Goal: Transaction & Acquisition: Purchase product/service

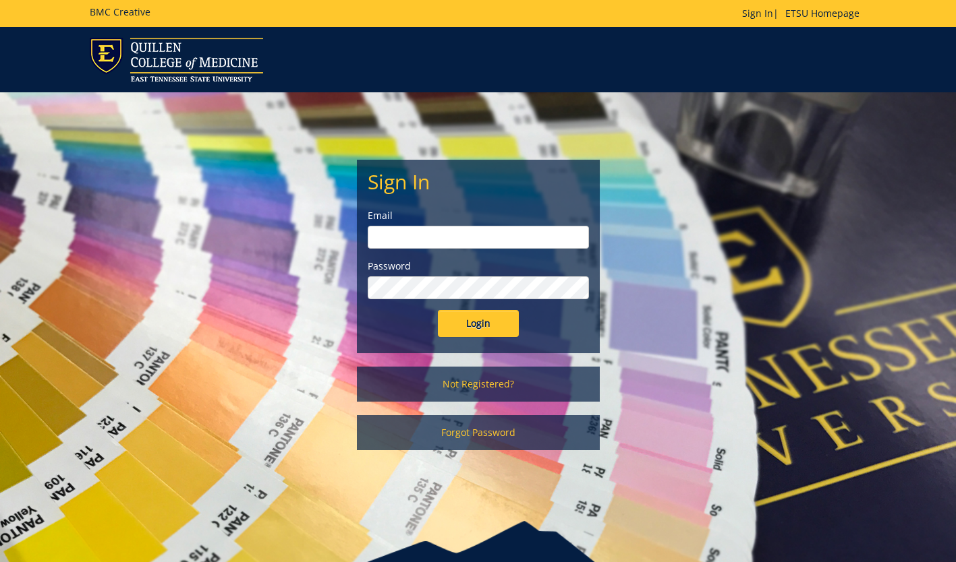
click at [468, 242] on input "email" at bounding box center [478, 237] width 221 height 23
type input "jonescd7@etsu.edu"
click at [438, 310] on input "Login" at bounding box center [478, 323] width 81 height 27
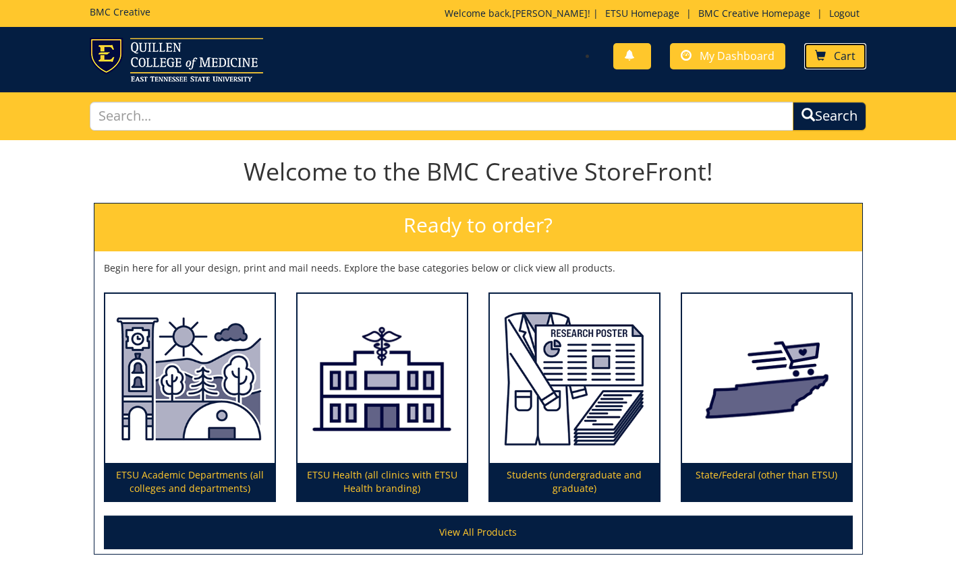
click at [834, 51] on span "Cart" at bounding box center [845, 56] width 22 height 15
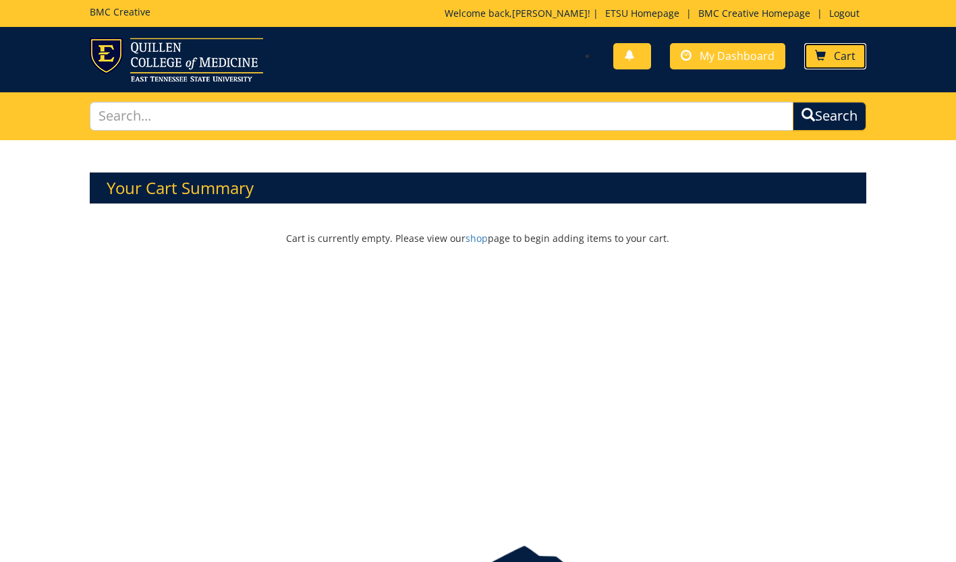
click at [824, 60] on span at bounding box center [820, 56] width 11 height 11
click at [144, 67] on img at bounding box center [176, 60] width 173 height 44
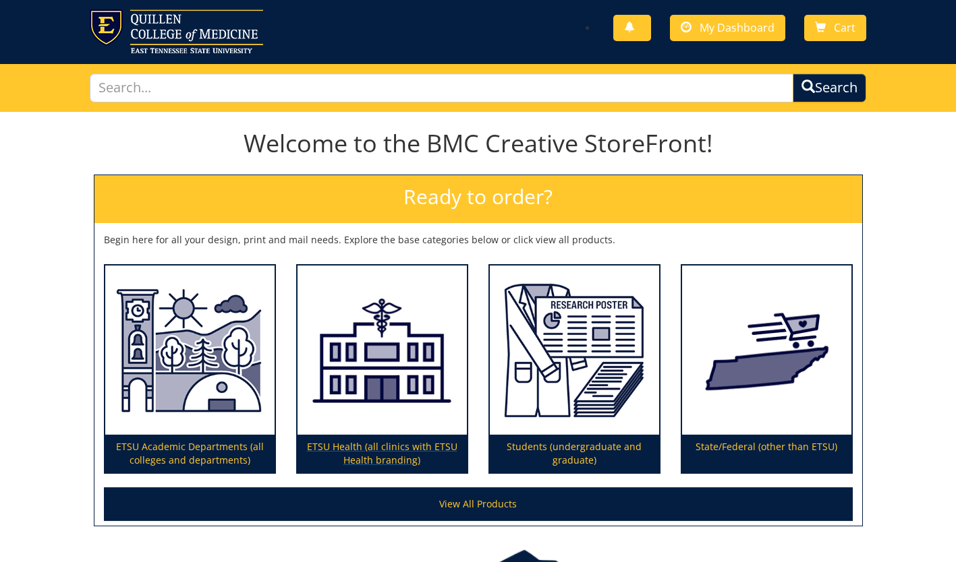
scroll to position [34, 0]
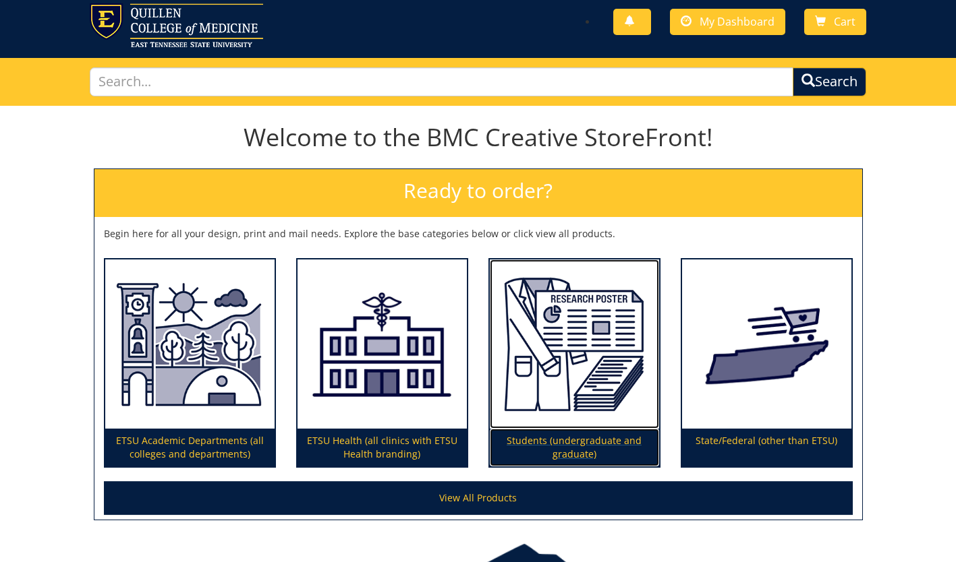
click at [600, 379] on img at bounding box center [574, 345] width 169 height 170
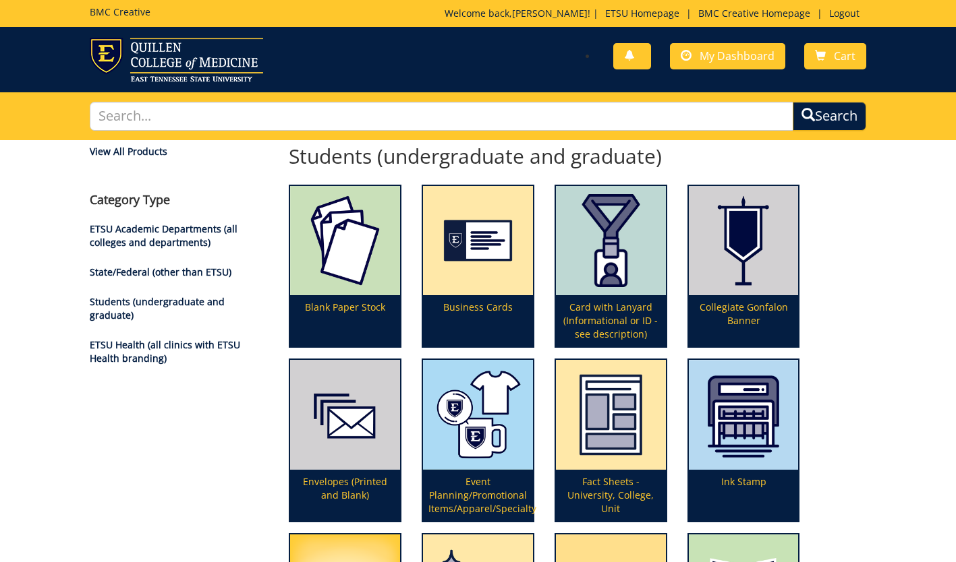
scroll to position [389, 0]
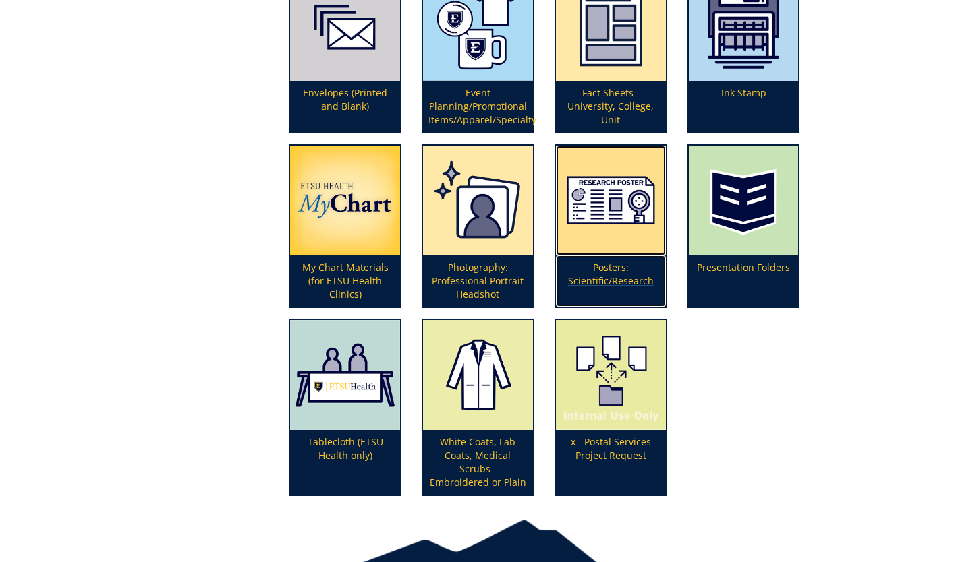
click at [608, 275] on p "Posters: Scientific/Research" at bounding box center [611, 281] width 110 height 51
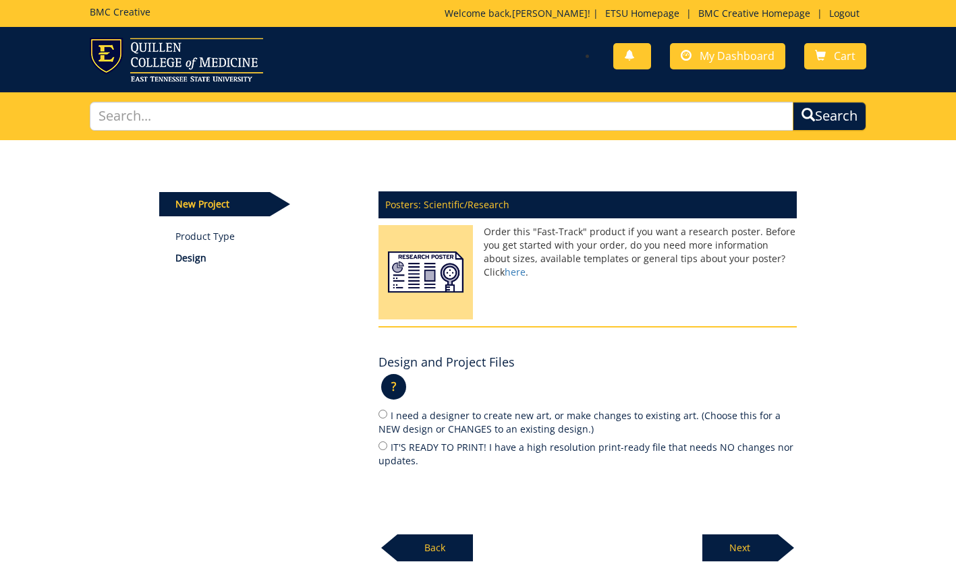
click at [461, 450] on label "IT'S READY TO PRINT! I have a high resolution print-ready file that needs NO ch…" at bounding box center [587, 454] width 418 height 28
click at [387, 450] on input "IT'S READY TO PRINT! I have a high resolution print-ready file that needs NO ch…" at bounding box center [382, 446] width 9 height 9
radio input "true"
click at [734, 558] on p "Next" at bounding box center [740, 548] width 76 height 27
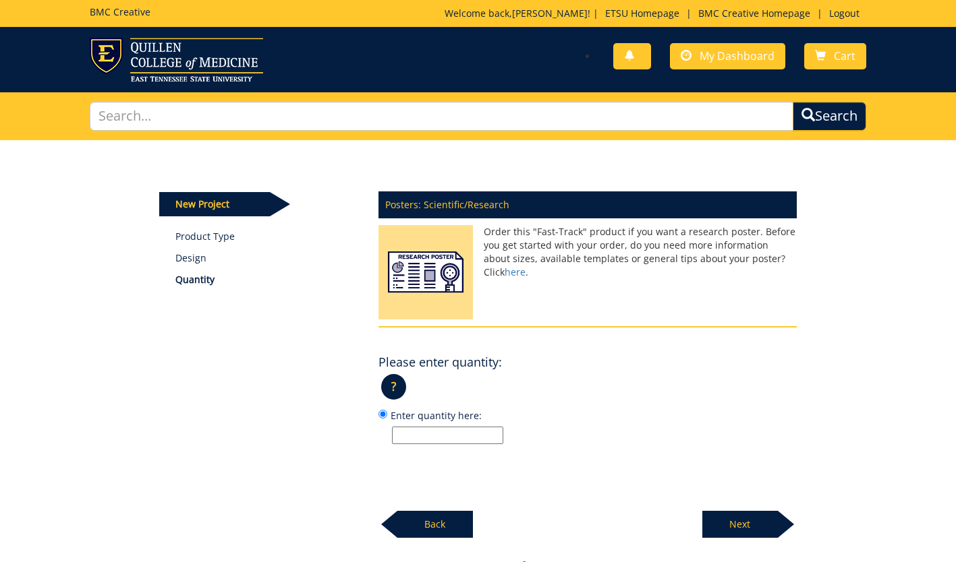
scroll to position [106, 0]
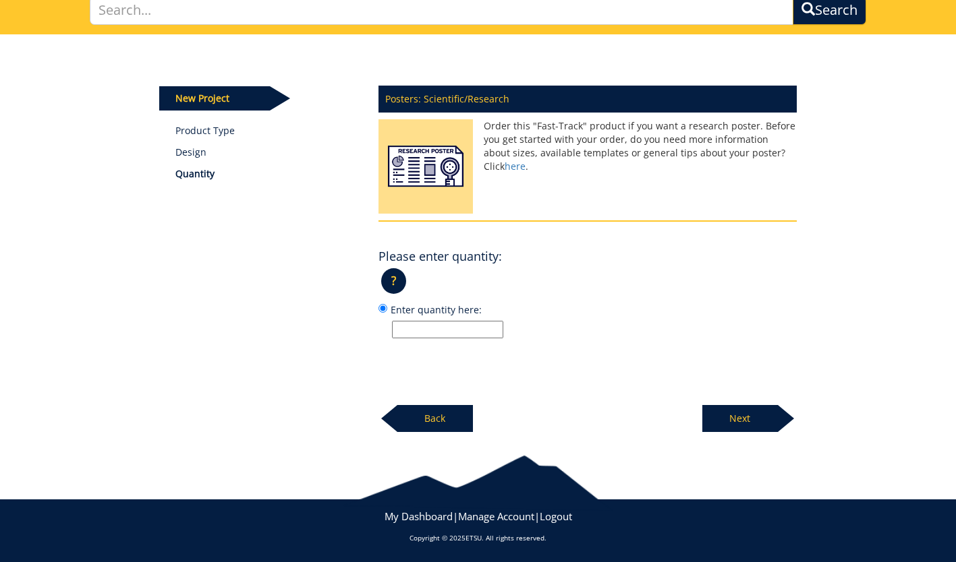
click at [444, 327] on input "Enter quantity here:" at bounding box center [447, 330] width 111 height 18
type input "1"
click at [726, 403] on div "Next" at bounding box center [749, 413] width 94 height 37
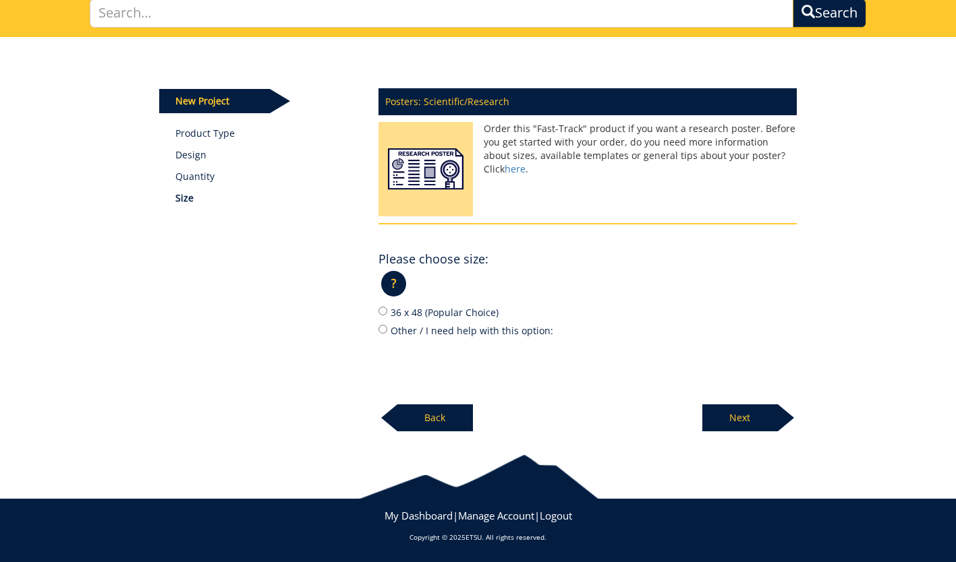
scroll to position [102, 0]
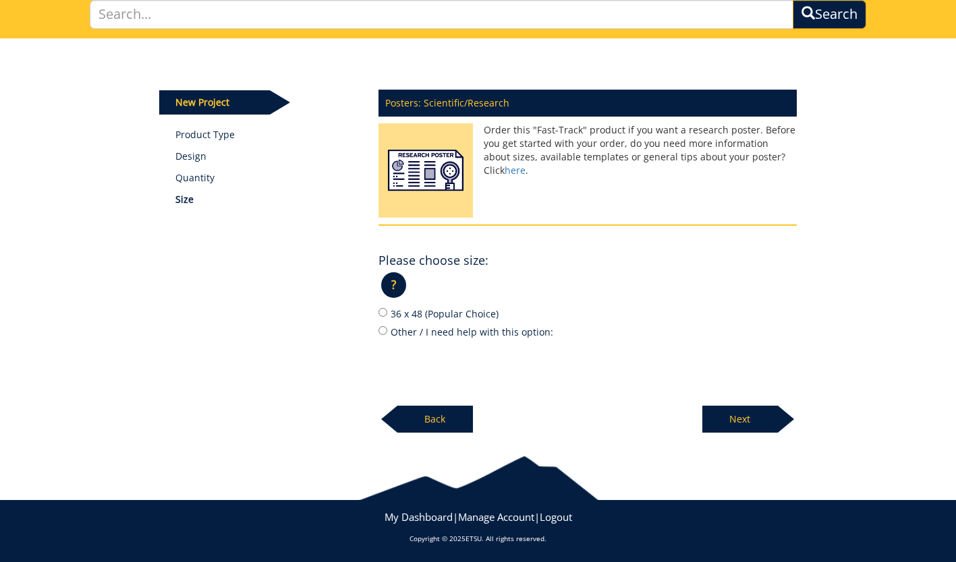
click at [441, 334] on label "Other / I need help with this option:" at bounding box center [587, 331] width 418 height 15
click at [387, 334] on input "Other / I need help with this option:" at bounding box center [382, 330] width 9 height 9
radio input "true"
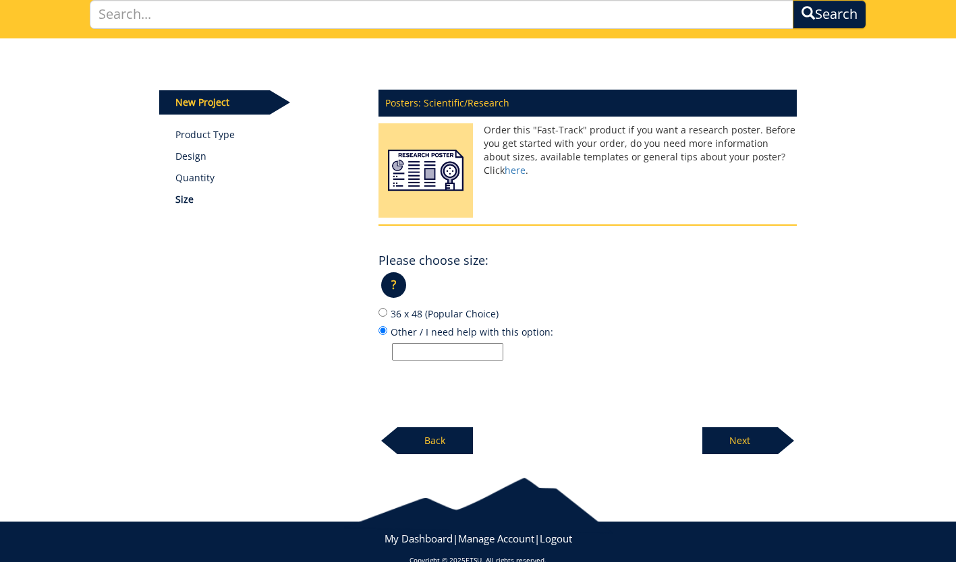
click at [434, 343] on input "Other / I need help with this option:" at bounding box center [447, 352] width 111 height 18
paste input "bill to index/grant number..” and input this GL string: 20-61000-100000-100-acc…"
type input "bill to index/grant number..” and input this GL string: 20-61000-100000-100-acc…"
paste input "60 inches wide by 36 inches high"
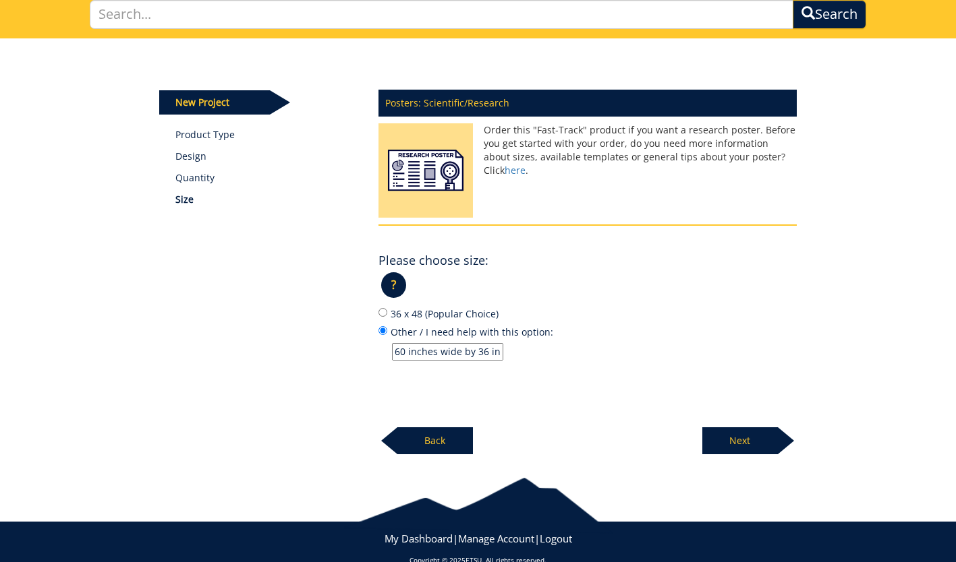
scroll to position [0, 33]
type input "60 inches wide by 36 inches high"
click at [716, 428] on p "Next" at bounding box center [740, 441] width 76 height 27
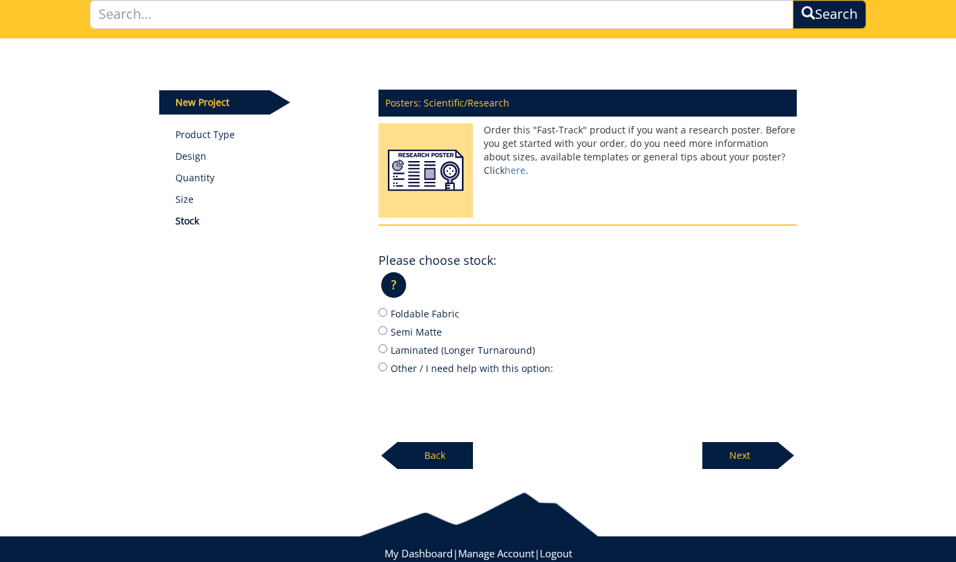
click at [419, 309] on label "Foldable Fabric" at bounding box center [587, 313] width 418 height 15
click at [387, 309] on input "Foldable Fabric" at bounding box center [382, 312] width 9 height 9
radio input "true"
click at [719, 450] on p "Next" at bounding box center [740, 455] width 76 height 27
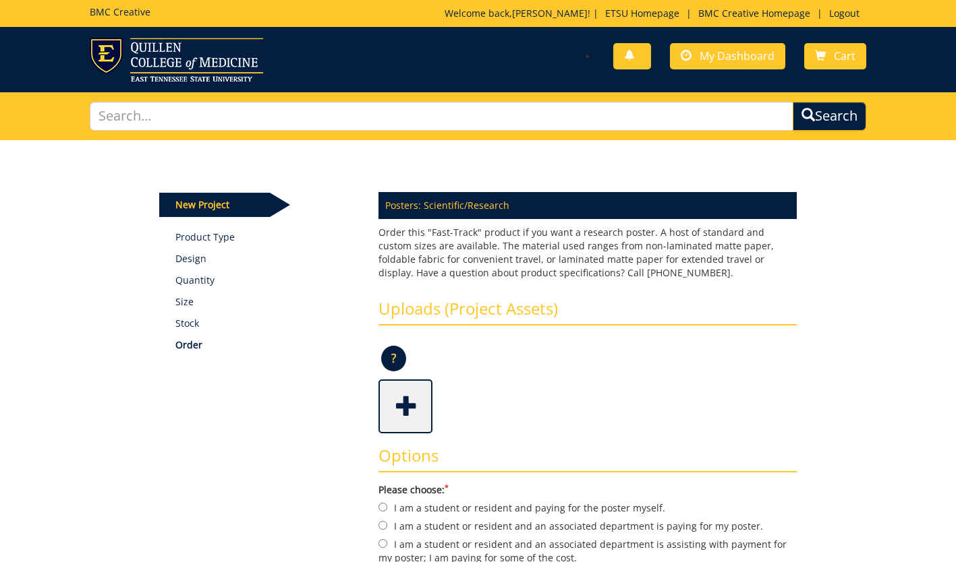
click at [397, 404] on span at bounding box center [407, 405] width 54 height 47
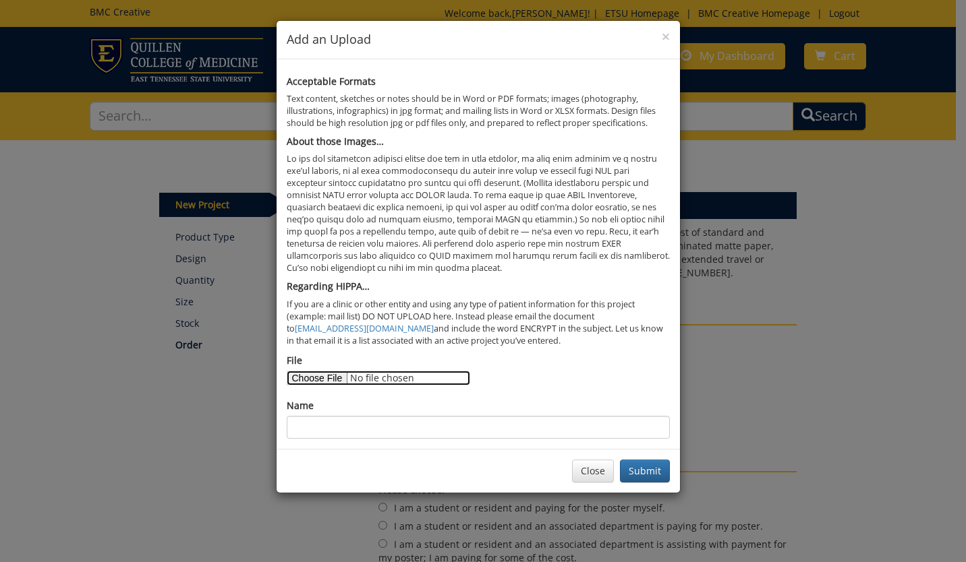
click at [317, 374] on input "File" at bounding box center [378, 378] width 183 height 15
type input "C:\fakepath\[PERSON_NAME]'s [PERSON_NAME] symposium poster FINAL FOR PRINT [DAT…"
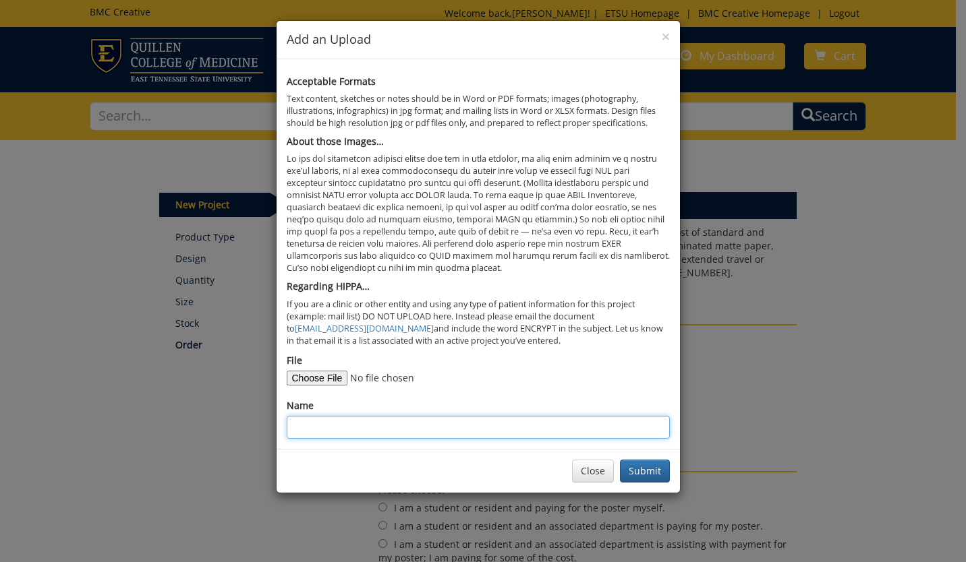
click at [328, 428] on input "Name" at bounding box center [478, 427] width 383 height 23
type input "S"
type input "[PERSON_NAME] SSARI"
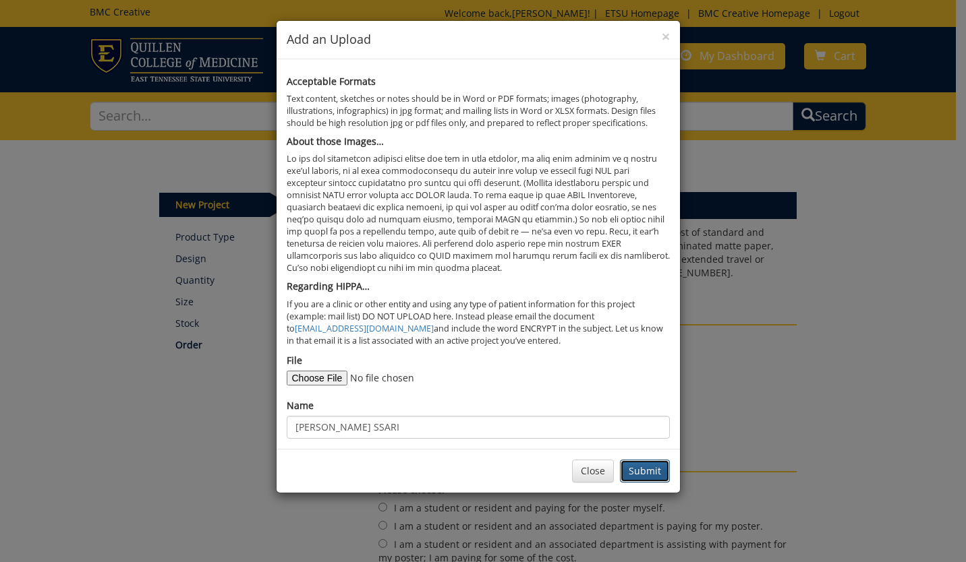
click at [641, 469] on button "Submit" at bounding box center [645, 471] width 50 height 23
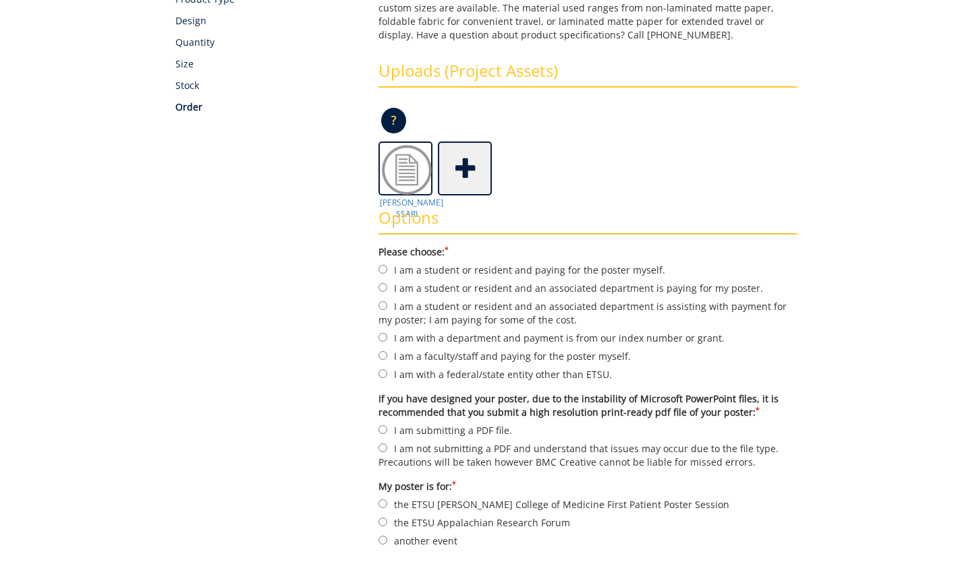
scroll to position [239, 0]
click at [563, 339] on label "I am with a department and payment is from our index number or grant." at bounding box center [587, 337] width 418 height 15
click at [387, 339] on input "I am with a department and payment is from our index number or grant." at bounding box center [382, 336] width 9 height 9
radio input "true"
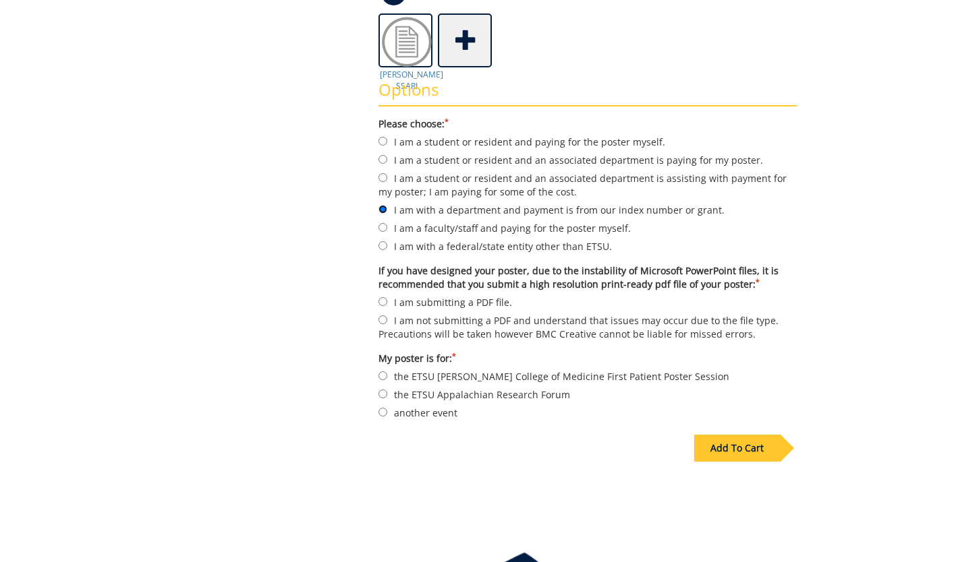
scroll to position [367, 0]
click at [419, 294] on label "I am submitting a PDF file." at bounding box center [587, 301] width 418 height 15
click at [387, 297] on input "I am submitting a PDF file." at bounding box center [382, 301] width 9 height 9
radio input "true"
click at [440, 413] on label "another event" at bounding box center [587, 412] width 418 height 15
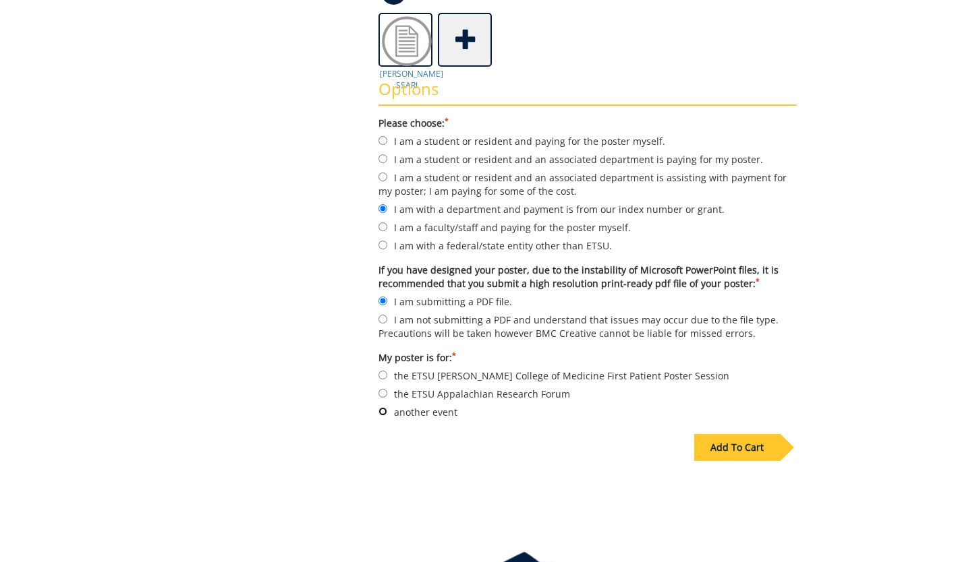
click at [387, 413] on input "another event" at bounding box center [382, 411] width 9 height 9
radio input "true"
click at [749, 444] on div "Add To Cart" at bounding box center [737, 447] width 86 height 27
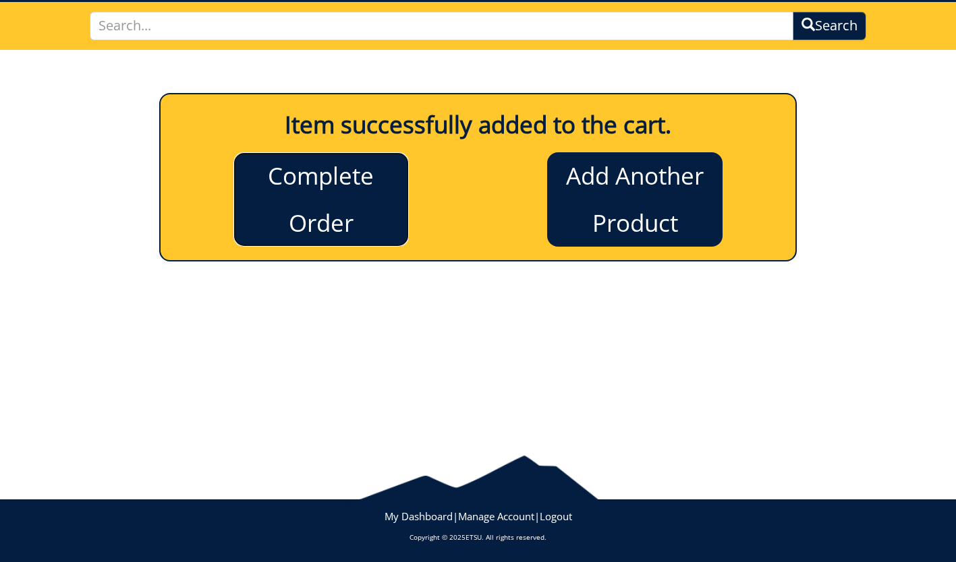
click at [282, 183] on link "Complete Order" at bounding box center [320, 199] width 175 height 94
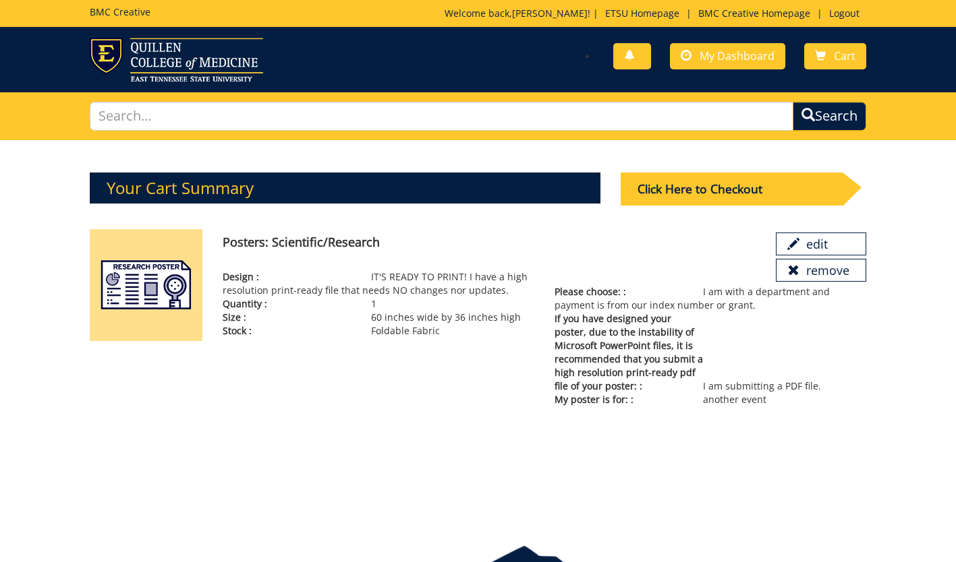
click at [611, 293] on span "Please choose: :" at bounding box center [628, 291] width 148 height 13
click at [625, 291] on span "Please choose: :" at bounding box center [628, 291] width 148 height 13
click at [641, 294] on span "Please choose: :" at bounding box center [628, 291] width 148 height 13
click at [716, 295] on p "Please choose: : I am with a department and payment is from our index number or…" at bounding box center [710, 298] width 312 height 27
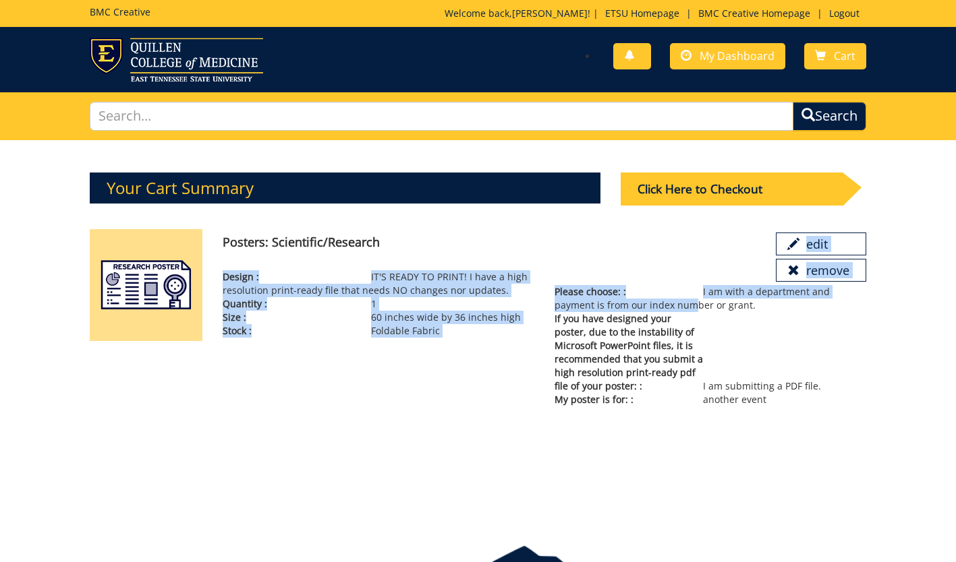
drag, startPoint x: 687, startPoint y: 304, endPoint x: 623, endPoint y: 285, distance: 67.0
click at [623, 285] on div "Posters: Scientific/Research edit remove Design : IT'S READY TO PRINT! I have a…" at bounding box center [544, 317] width 664 height 177
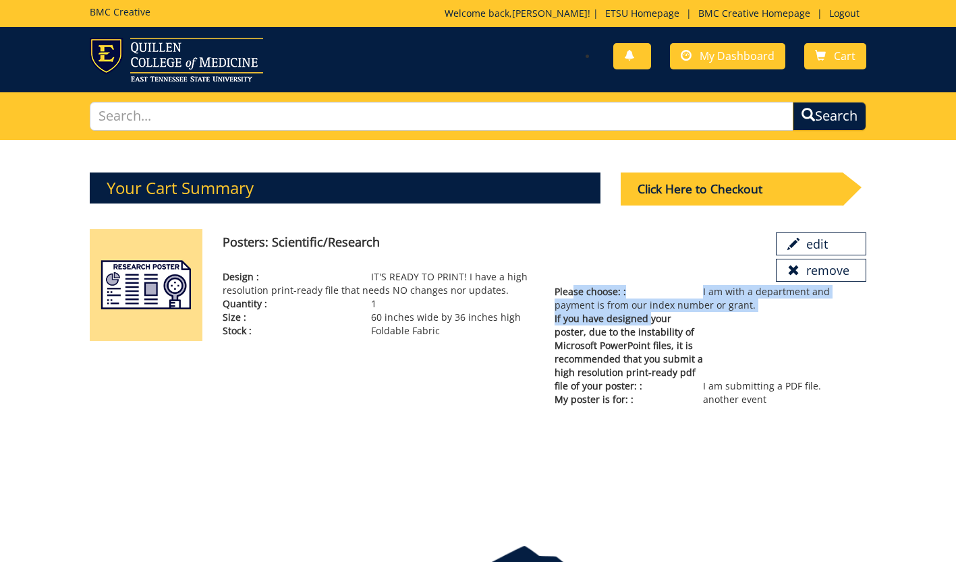
drag, startPoint x: 575, startPoint y: 296, endPoint x: 647, endPoint y: 322, distance: 77.2
click at [647, 322] on div "Please choose: : I am with a department and payment is from our index number or…" at bounding box center [710, 345] width 332 height 121
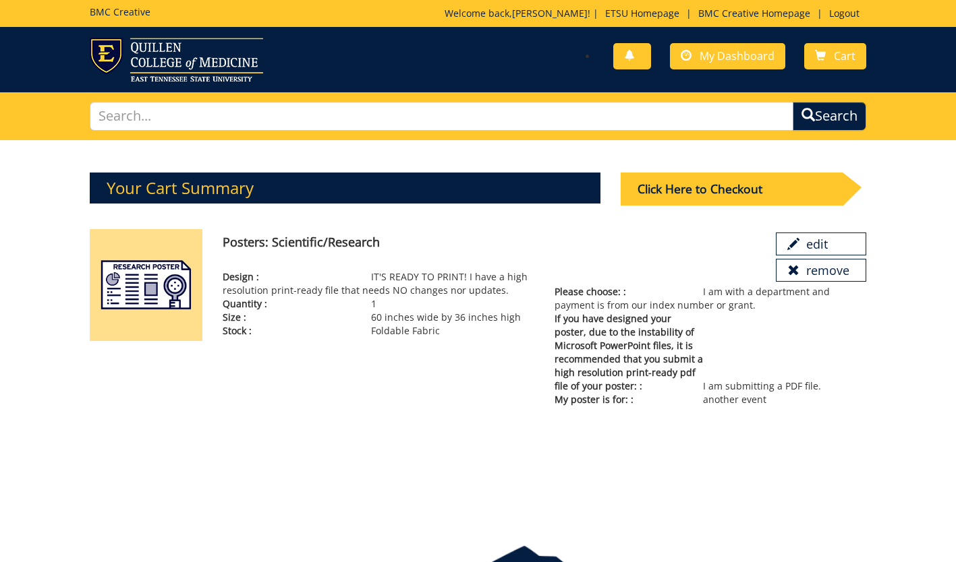
click at [647, 322] on span "If you have designed your poster, due to the instability of Microsoft PowerPoin…" at bounding box center [628, 352] width 148 height 81
click at [660, 353] on span "If you have designed your poster, due to the instability of Microsoft PowerPoin…" at bounding box center [628, 352] width 148 height 81
click at [724, 188] on div "Click Here to Checkout" at bounding box center [731, 189] width 222 height 33
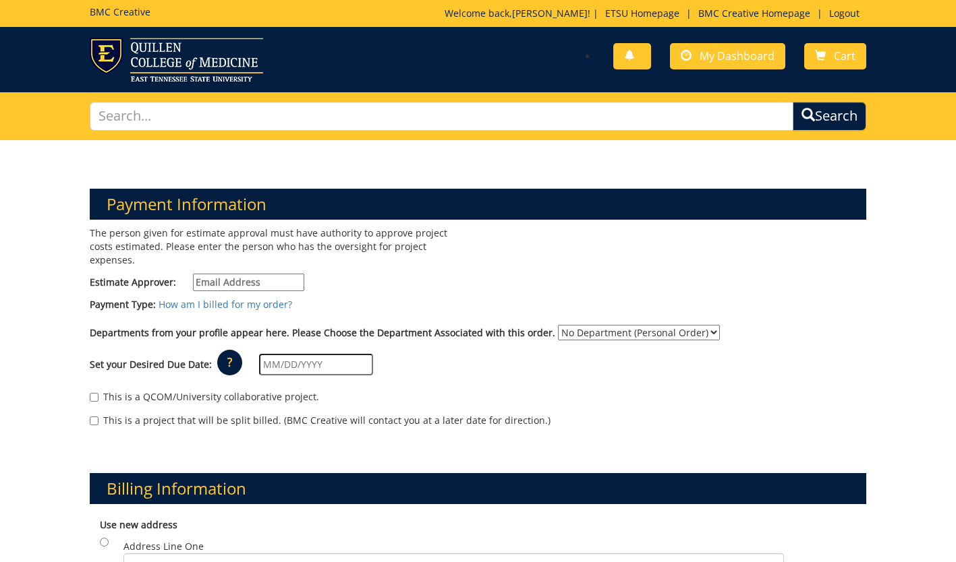
click at [287, 274] on input "Estimate Approver:" at bounding box center [248, 283] width 111 height 18
paste input "[EMAIL_ADDRESS][DOMAIN_NAME]"
type input "[EMAIL_ADDRESS][DOMAIN_NAME]"
click at [568, 325] on select "No Department (Personal Order) Biomedical Sciences" at bounding box center [639, 333] width 162 height 16
select select "26"
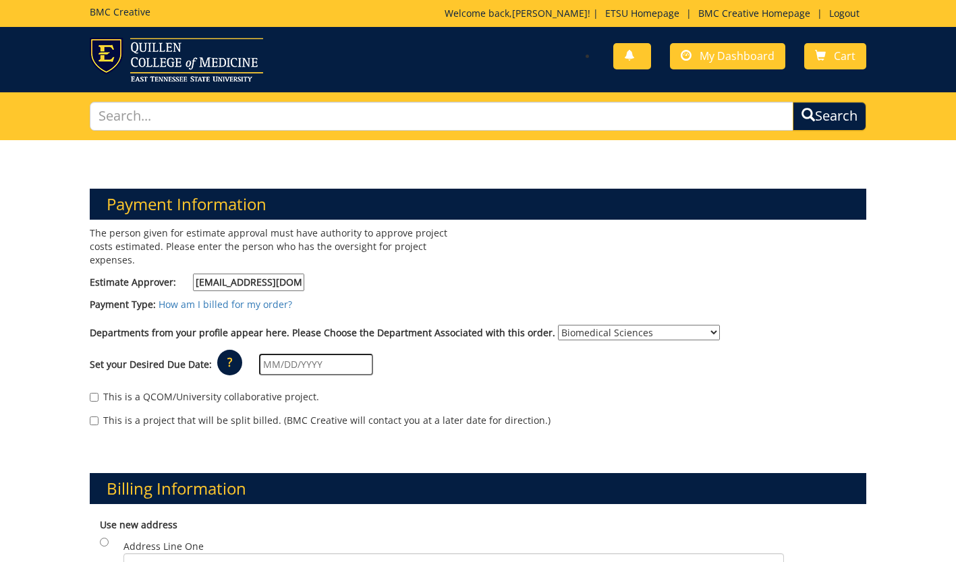
click at [558, 325] on select "No Department (Personal Order) Biomedical Sciences" at bounding box center [639, 333] width 162 height 16
click at [335, 354] on input "text" at bounding box center [316, 365] width 114 height 22
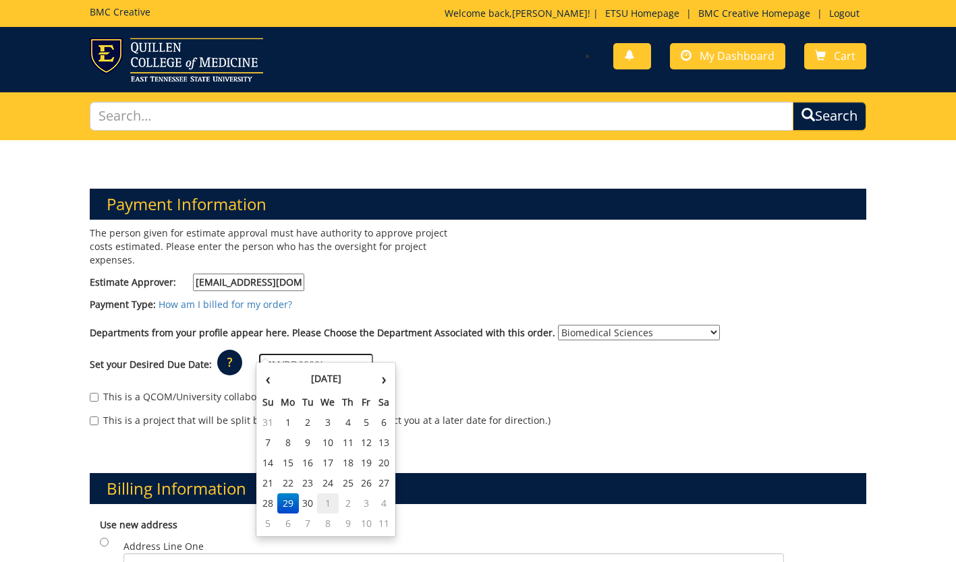
click at [329, 502] on td "1" at bounding box center [328, 504] width 22 height 20
type input "[DATE]"
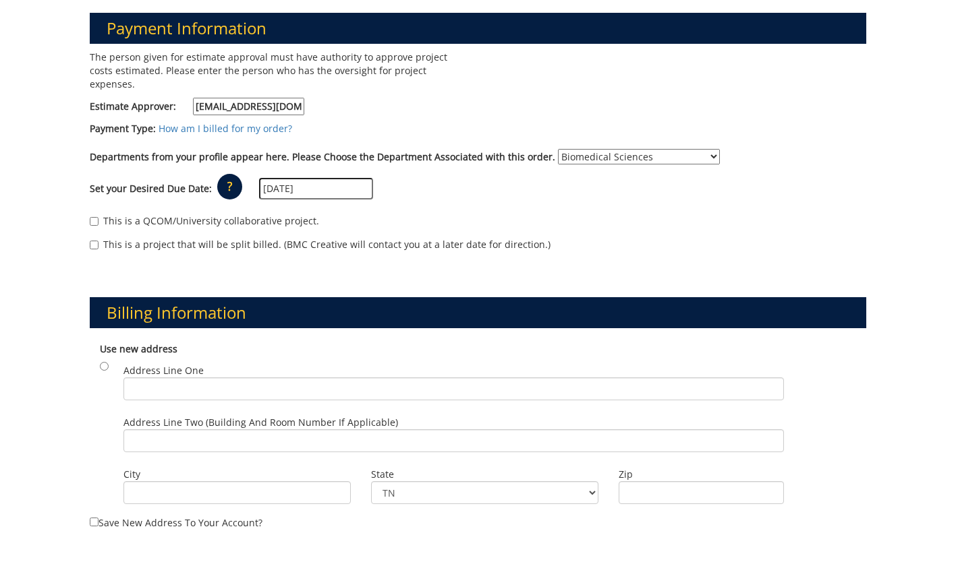
scroll to position [178, 0]
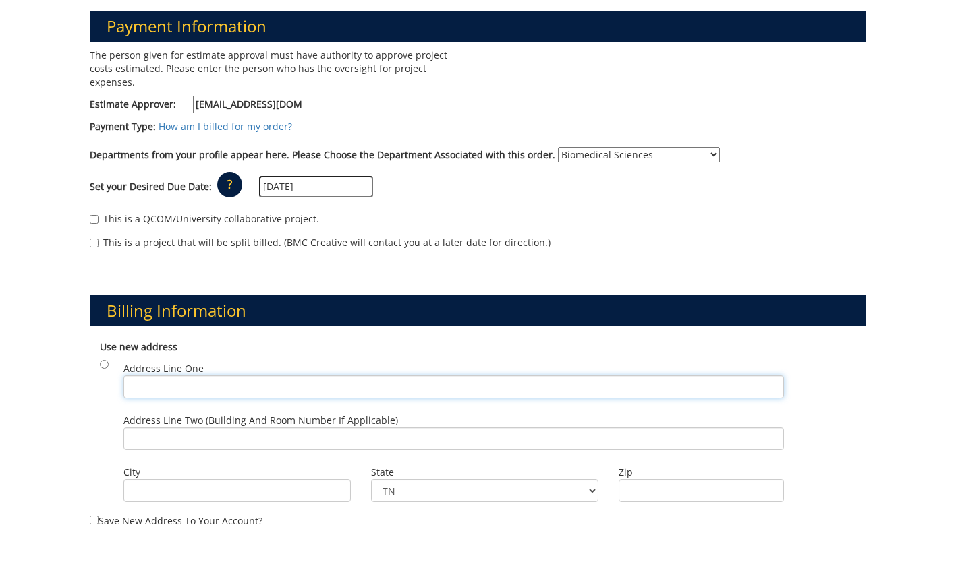
click at [337, 376] on input "Address Line One" at bounding box center [453, 387] width 660 height 23
paste input "PO Box 70577, Johnson City, TN, 37614"
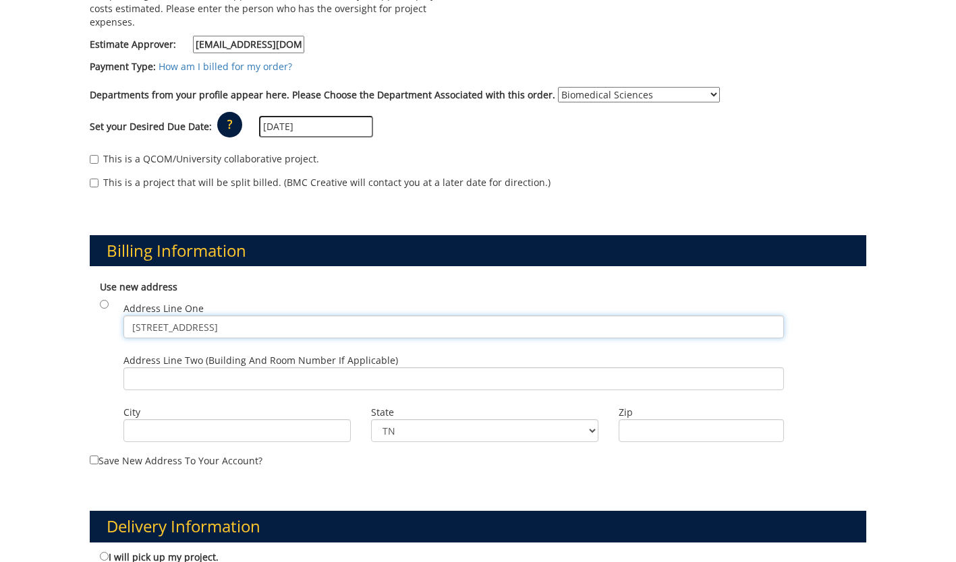
scroll to position [248, 0]
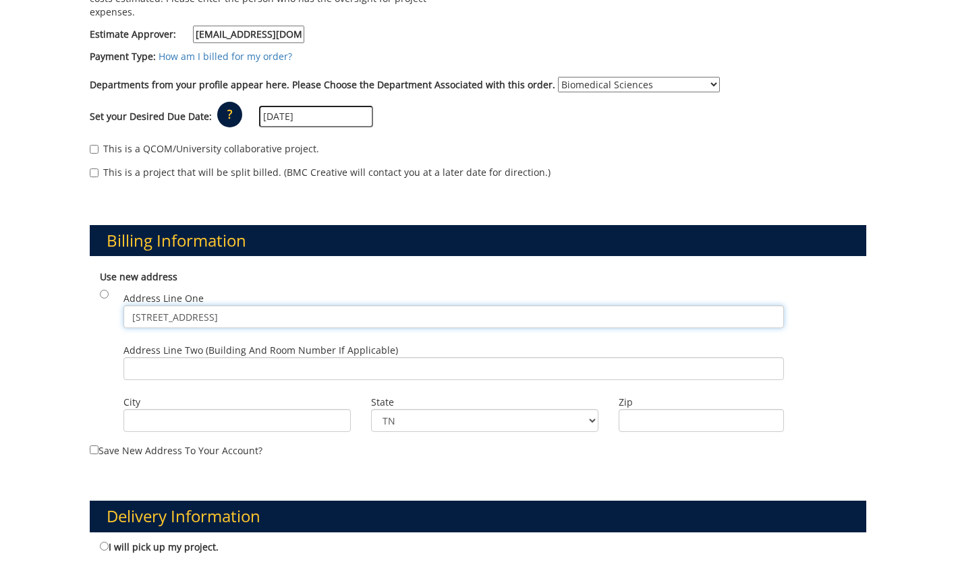
click at [194, 306] on input "PO Box 70577, Johnson City, TN, 37614" at bounding box center [453, 317] width 660 height 23
type input "PO Box 70577"
click at [187, 415] on input "City" at bounding box center [236, 420] width 227 height 23
paste input ", Johnson City, TN, 37614"
click at [140, 413] on input ", Johnson City, TN, 37614" at bounding box center [236, 420] width 227 height 23
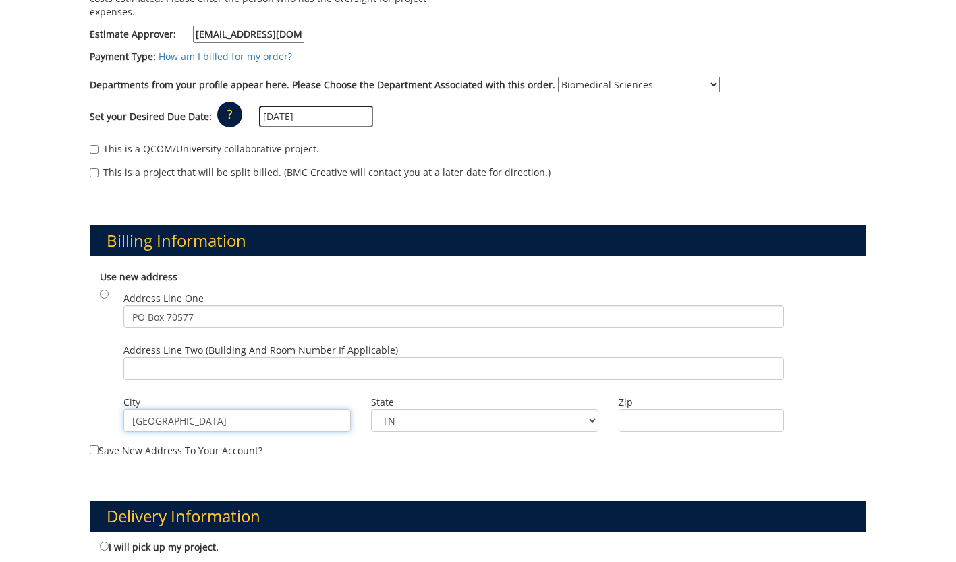
drag, startPoint x: 186, startPoint y: 412, endPoint x: 281, endPoint y: 408, distance: 94.5
click at [281, 409] on input "Johnson City, TN, 37614" at bounding box center [236, 420] width 227 height 23
type input "Johnson City"
click at [632, 409] on input "Zip" at bounding box center [700, 420] width 165 height 23
paste input ", TN, 37614"
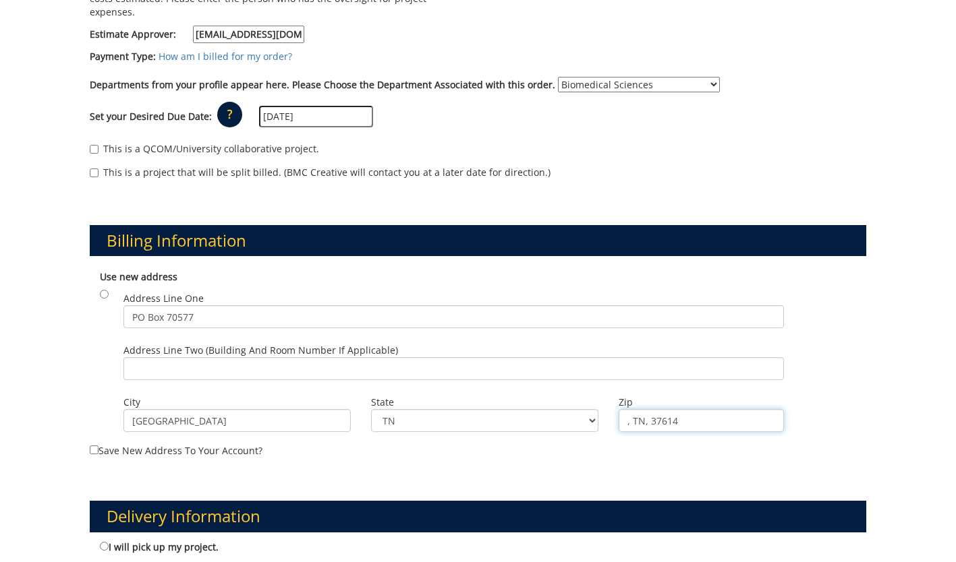
click at [658, 409] on input ", TN, 37614" at bounding box center [700, 420] width 165 height 23
type input "37614"
click at [100, 290] on input "radio" at bounding box center [104, 294] width 9 height 9
radio input "true"
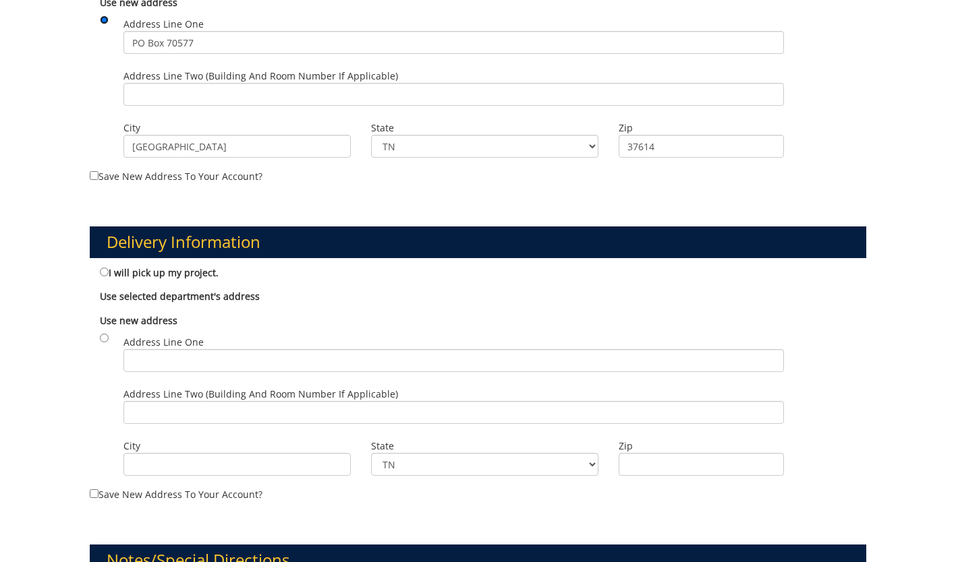
scroll to position [523, 0]
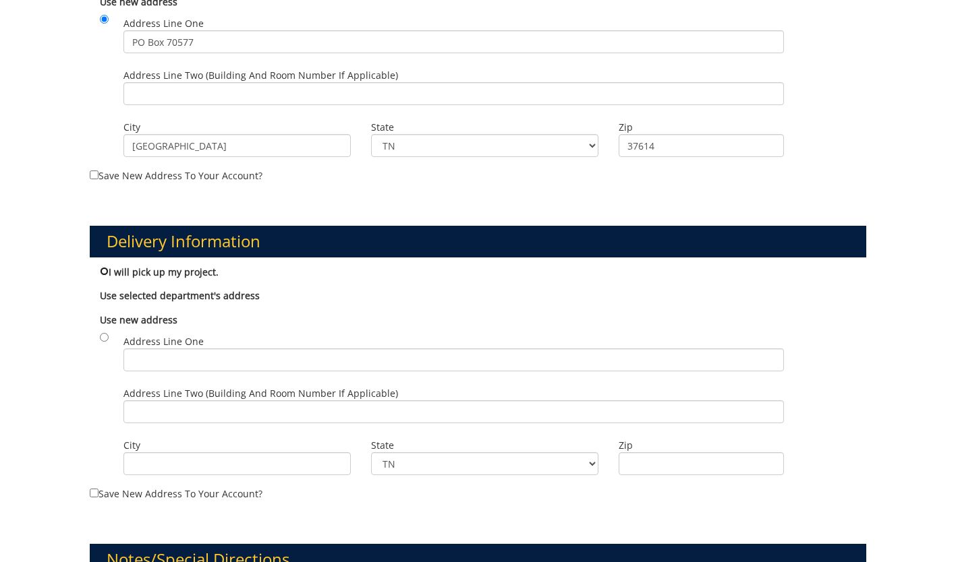
click at [103, 267] on input "I will pick up my project." at bounding box center [104, 271] width 9 height 9
radio input "true"
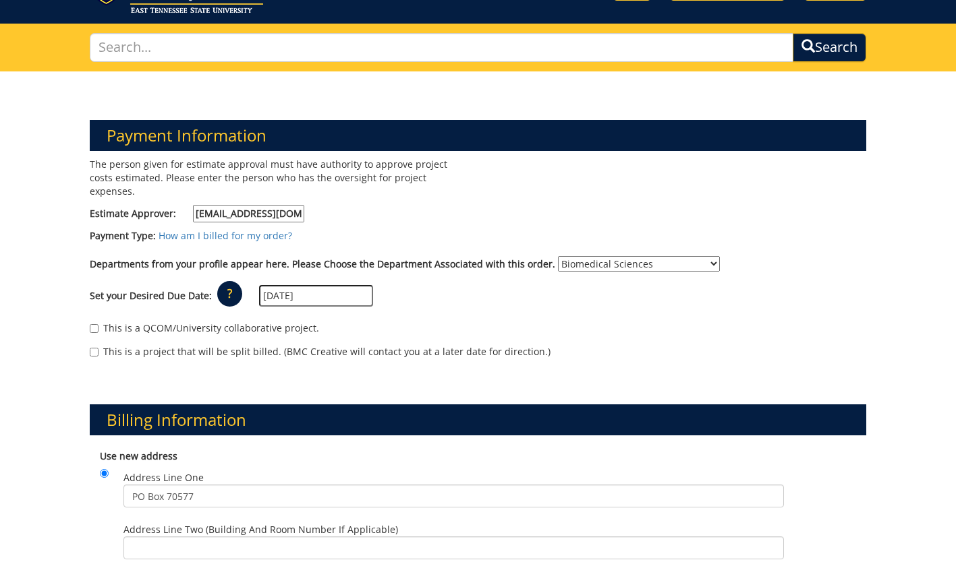
scroll to position [65, 0]
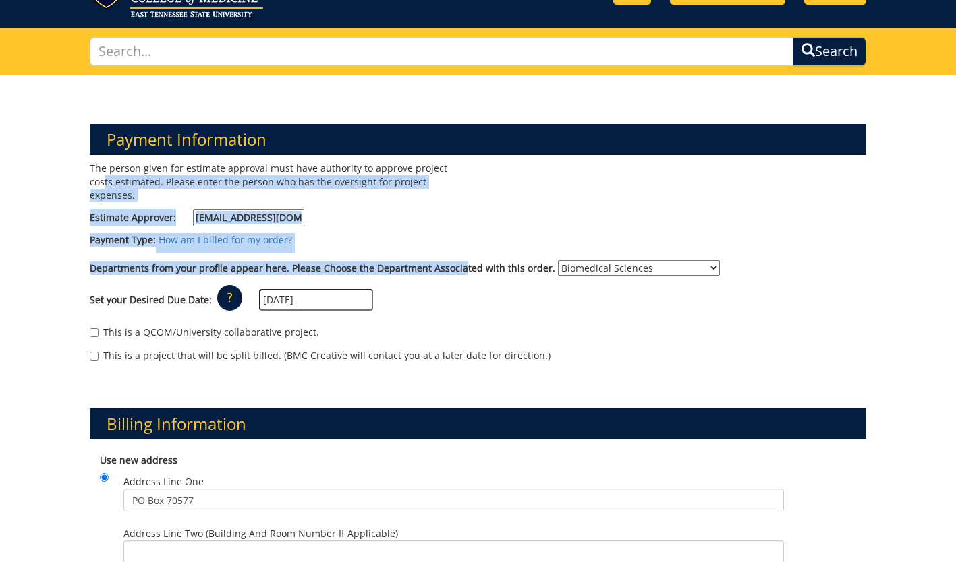
drag, startPoint x: 453, startPoint y: 170, endPoint x: 457, endPoint y: 250, distance: 80.4
click at [457, 250] on div "The person given for estimate approval must have authority to approve project c…" at bounding box center [478, 269] width 796 height 214
click at [457, 262] on label "Departments from your profile appear here. Please Choose the Department Associa…" at bounding box center [322, 268] width 465 height 13
click at [558, 260] on select "No Department (Personal Order) Biomedical Sciences" at bounding box center [639, 268] width 162 height 16
click at [457, 262] on label "Departments from your profile appear here. Please Choose the Department Associa…" at bounding box center [322, 268] width 465 height 13
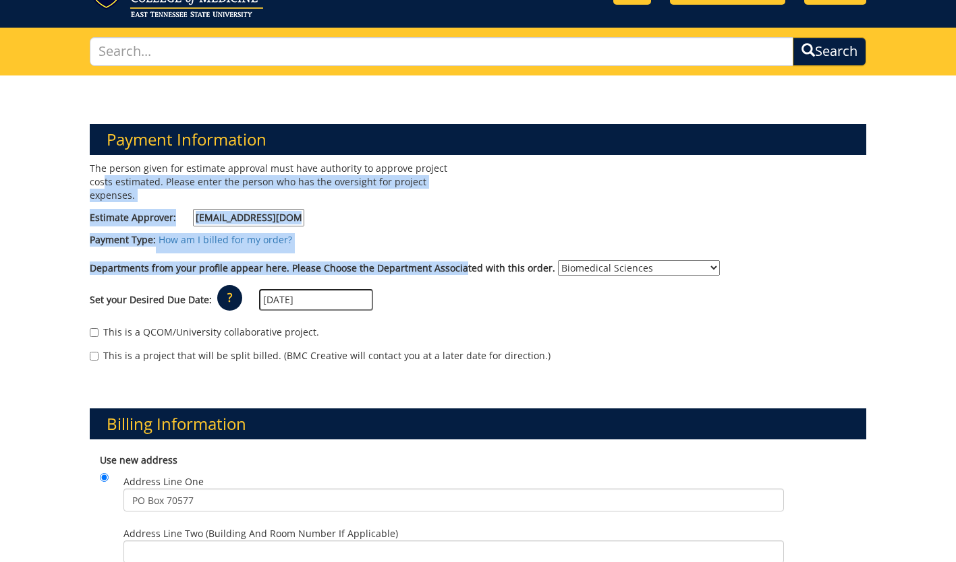
click at [558, 260] on select "No Department (Personal Order) Biomedical Sciences" at bounding box center [639, 268] width 162 height 16
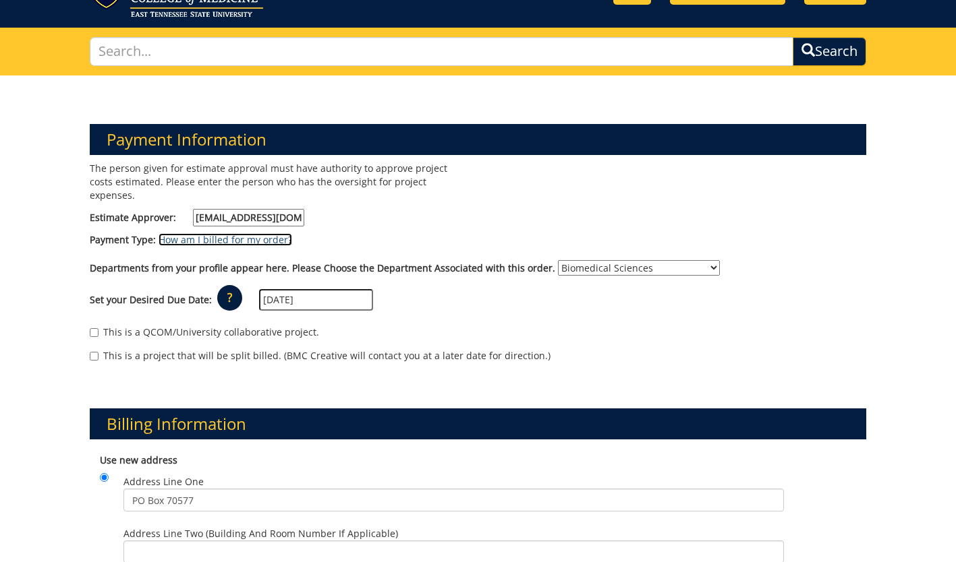
click at [183, 233] on link "How am I billed for my order?" at bounding box center [225, 239] width 134 height 13
click at [222, 296] on p "?" at bounding box center [229, 298] width 25 height 26
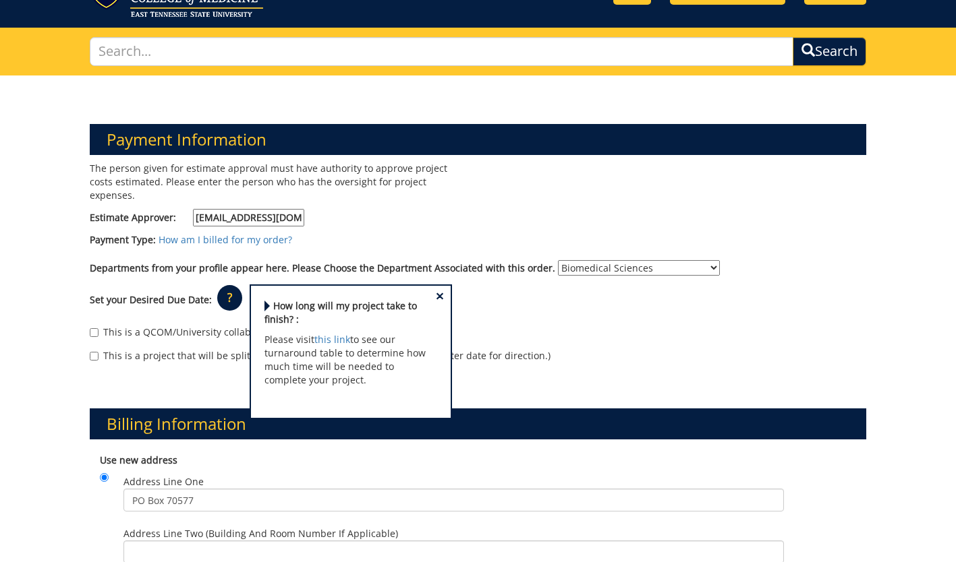
click at [222, 296] on p "?" at bounding box center [229, 298] width 25 height 26
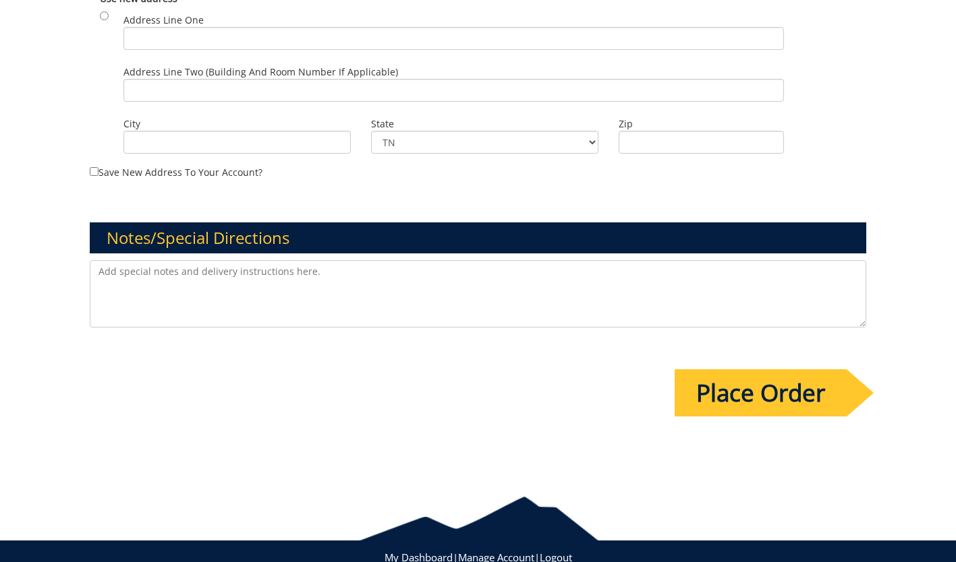
scroll to position [848, 0]
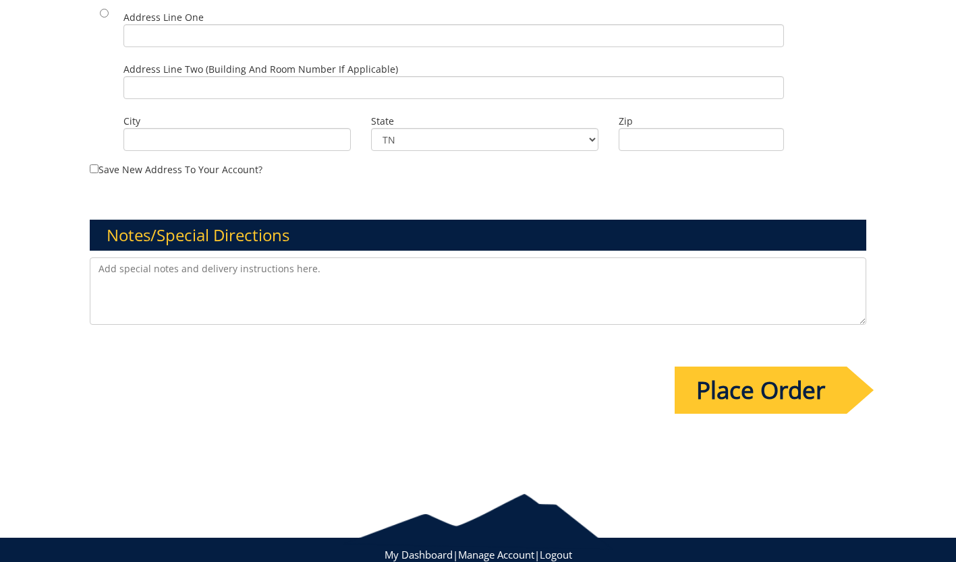
click at [632, 270] on textarea at bounding box center [478, 291] width 776 height 67
paste textarea "bill to index/grant number..” and input this GL string: 20-61000-100000-100-acc…"
type textarea "bill to index/grant number: 20-61000-100000-100-acct code-200-999-999-999-999-99"
click at [745, 374] on input "Place Order" at bounding box center [760, 390] width 172 height 47
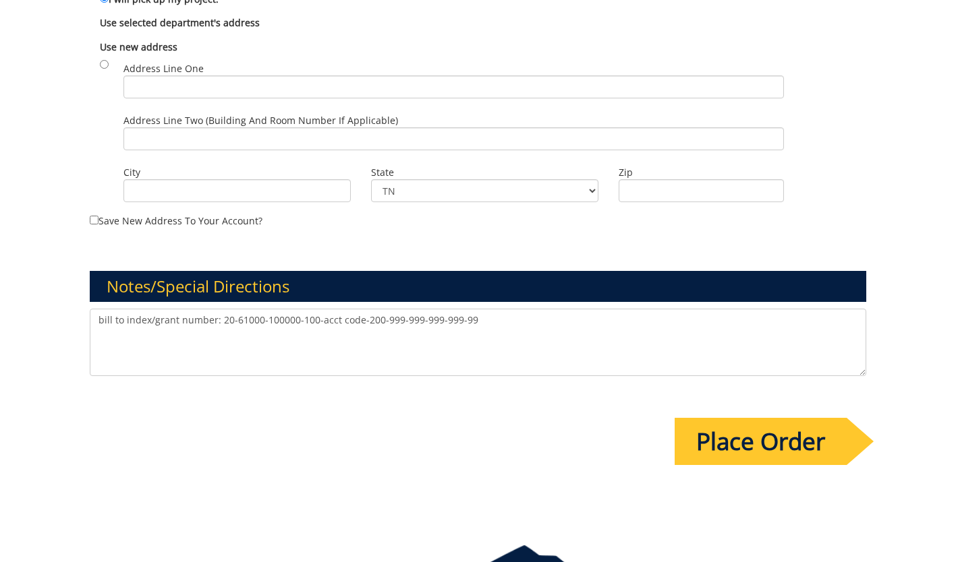
scroll to position [0, 0]
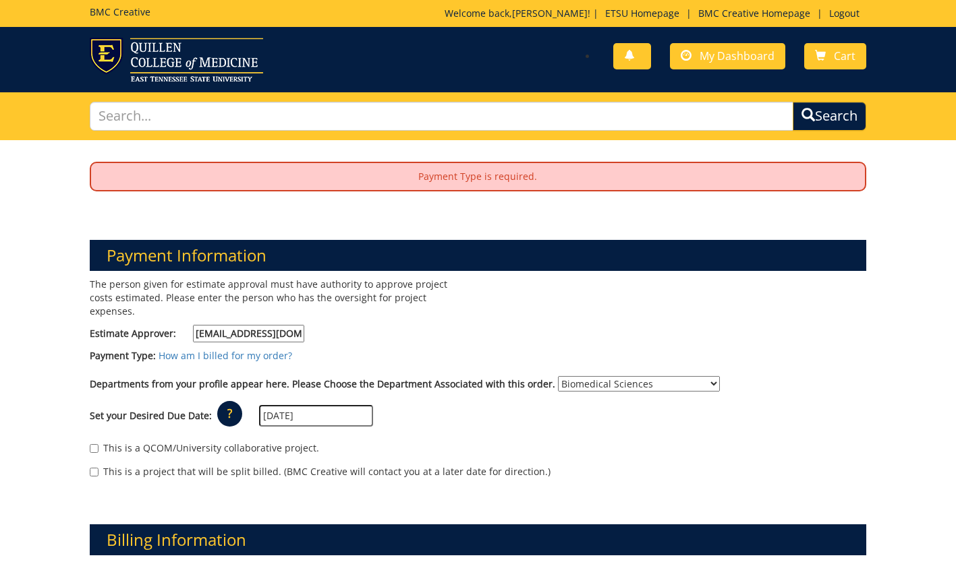
click at [477, 185] on p "Payment Type is required." at bounding box center [478, 176] width 774 height 27
click at [479, 217] on div "Payment Information The person given for estimate approval must have authority …" at bounding box center [478, 350] width 796 height 285
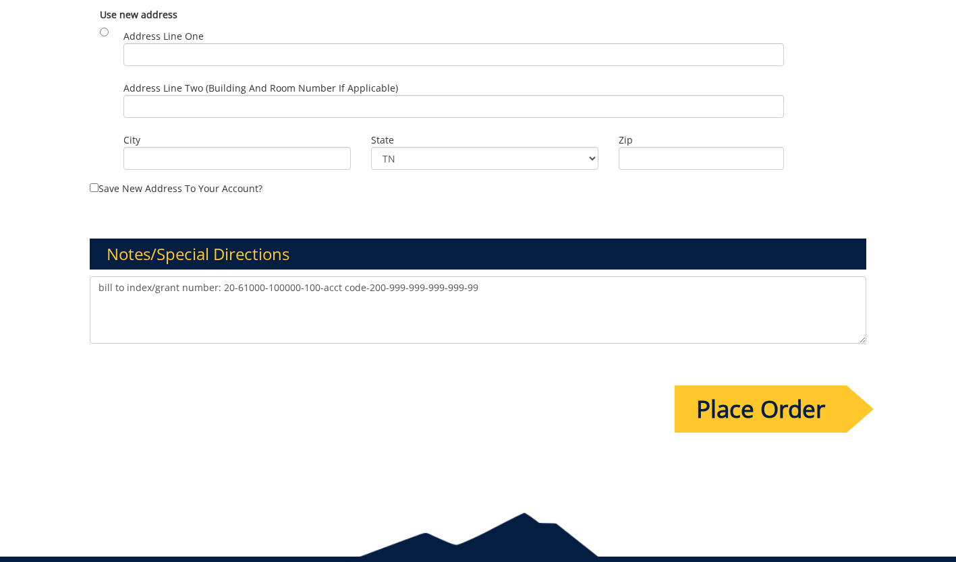
scroll to position [808, 0]
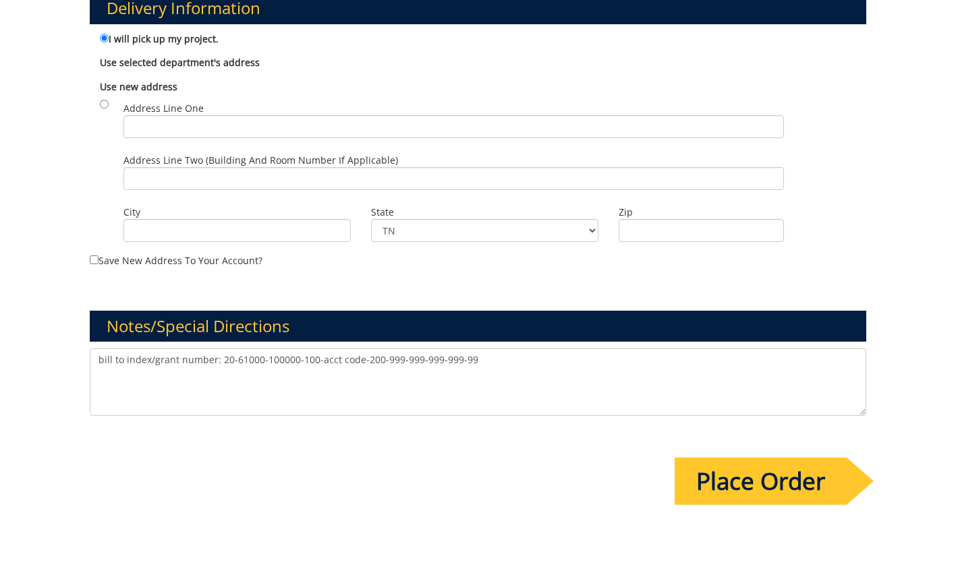
click at [701, 443] on div "Place Order" at bounding box center [775, 474] width 202 height 62
click at [709, 461] on input "Place Order" at bounding box center [760, 481] width 172 height 47
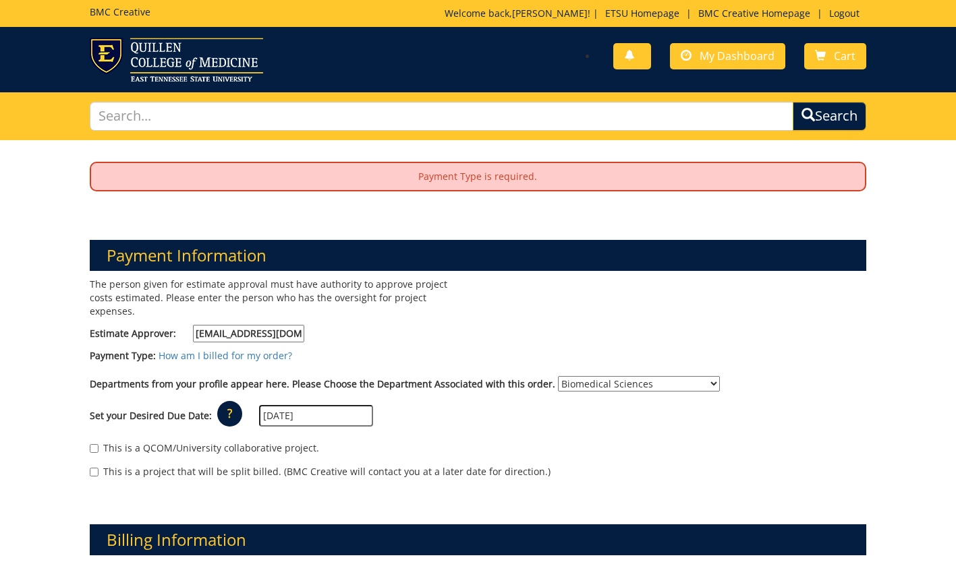
click at [466, 184] on p "Payment Type is required." at bounding box center [478, 176] width 774 height 27
click at [368, 210] on div "Payment Information The person given for estimate approval must have authority …" at bounding box center [478, 350] width 796 height 285
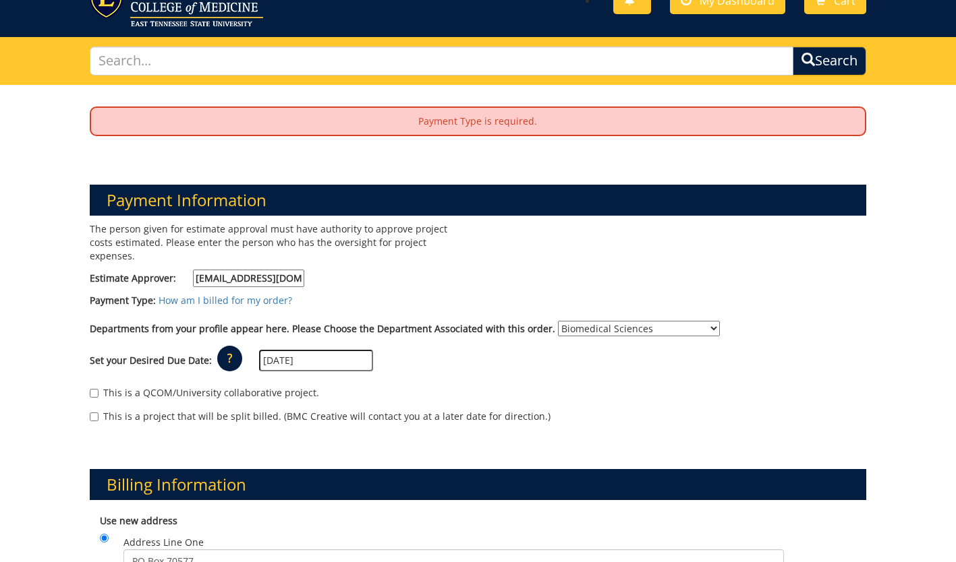
scroll to position [56, 0]
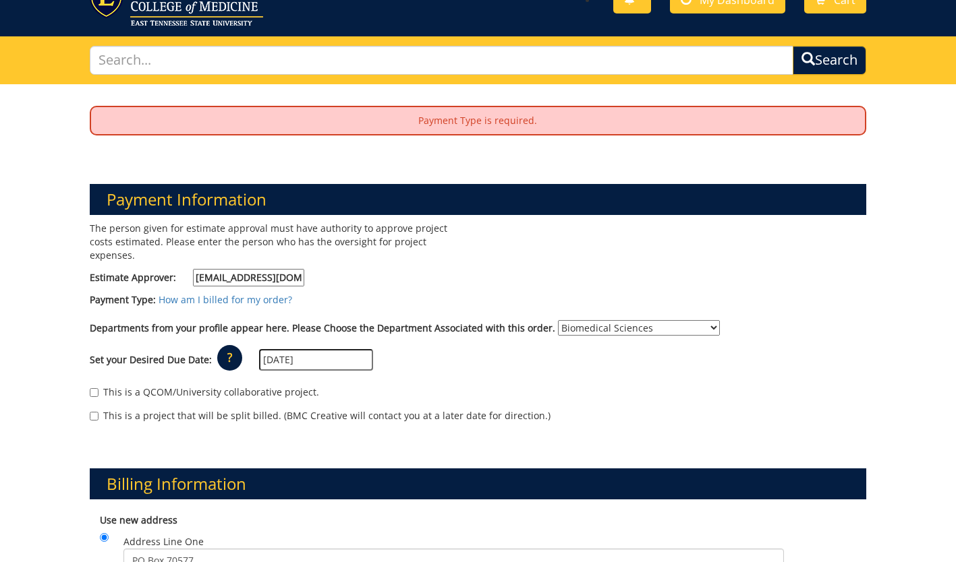
click at [299, 269] on input "MAUPINCD@etsu.edu" at bounding box center [248, 278] width 111 height 18
drag, startPoint x: 154, startPoint y: 289, endPoint x: 104, endPoint y: 292, distance: 50.0
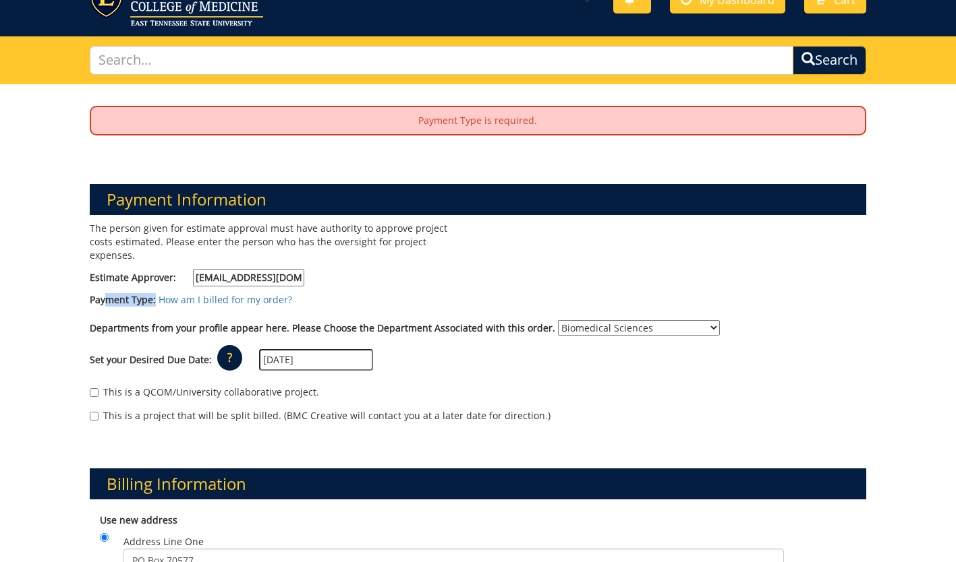
click at [104, 293] on label "Payment Type:" at bounding box center [123, 299] width 66 height 13
click at [100, 293] on label "Payment Type:" at bounding box center [123, 299] width 66 height 13
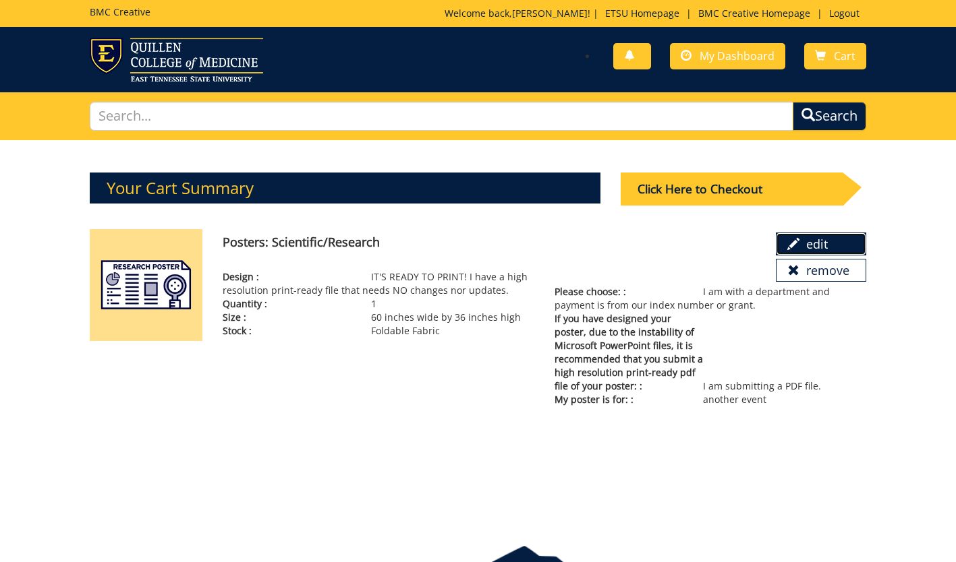
click at [798, 242] on span at bounding box center [793, 244] width 12 height 12
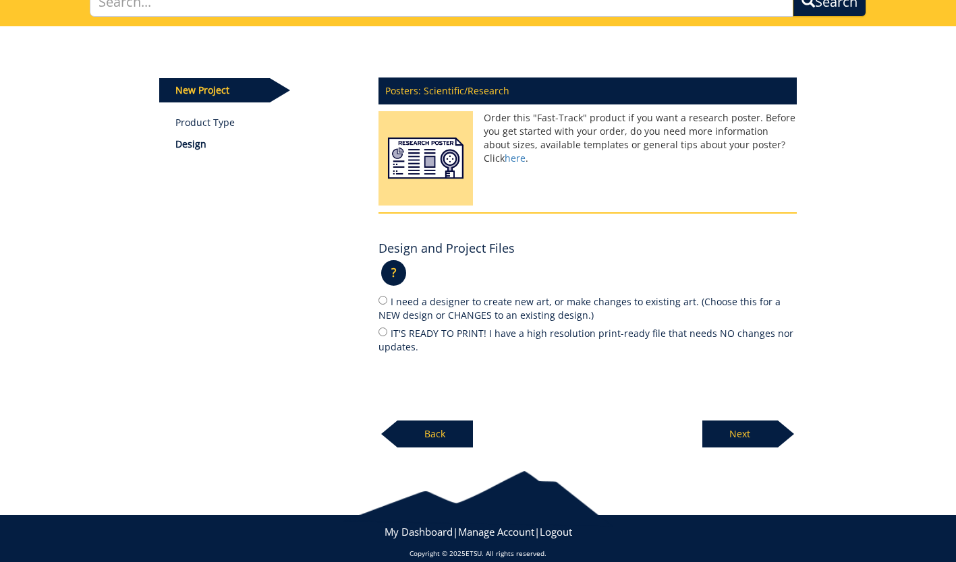
scroll to position [115, 0]
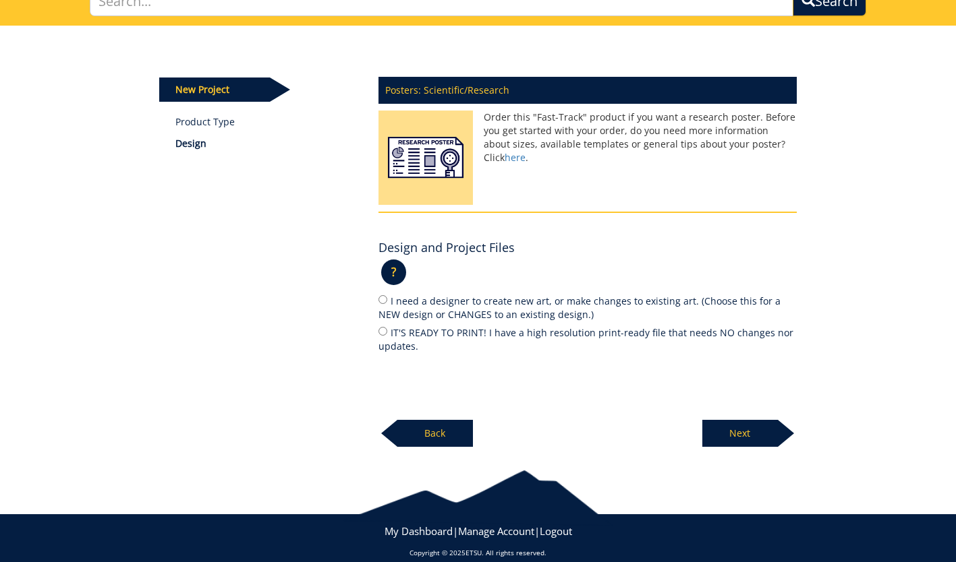
click at [507, 326] on label "IT'S READY TO PRINT! I have a high resolution print-ready file that needs NO ch…" at bounding box center [587, 339] width 418 height 28
click at [387, 327] on input "IT'S READY TO PRINT! I have a high resolution print-ready file that needs NO ch…" at bounding box center [382, 331] width 9 height 9
radio input "true"
click at [791, 442] on div at bounding box center [786, 433] width 16 height 27
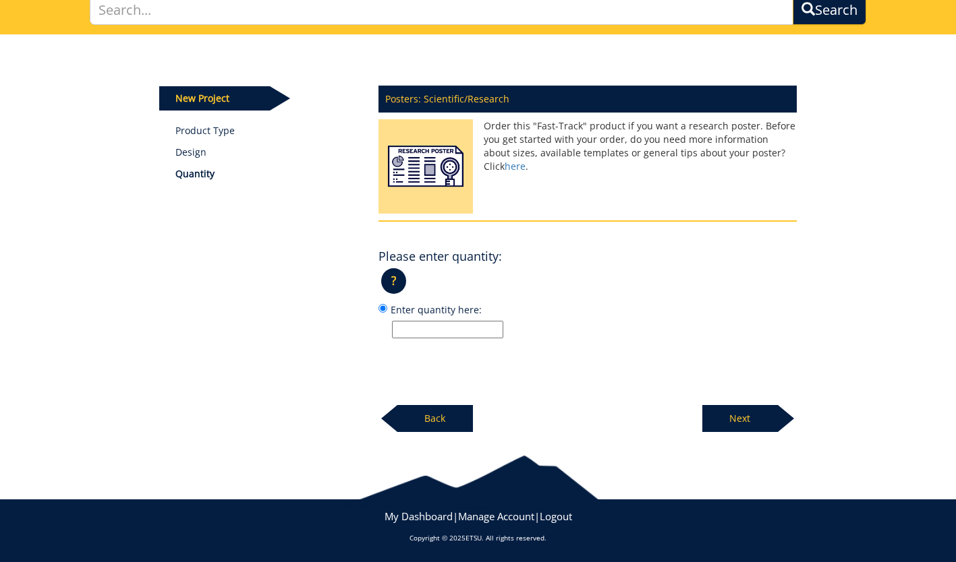
click at [488, 327] on input "Enter quantity here:" at bounding box center [447, 330] width 111 height 18
type input "1"
click at [732, 407] on p "Next" at bounding box center [740, 418] width 76 height 27
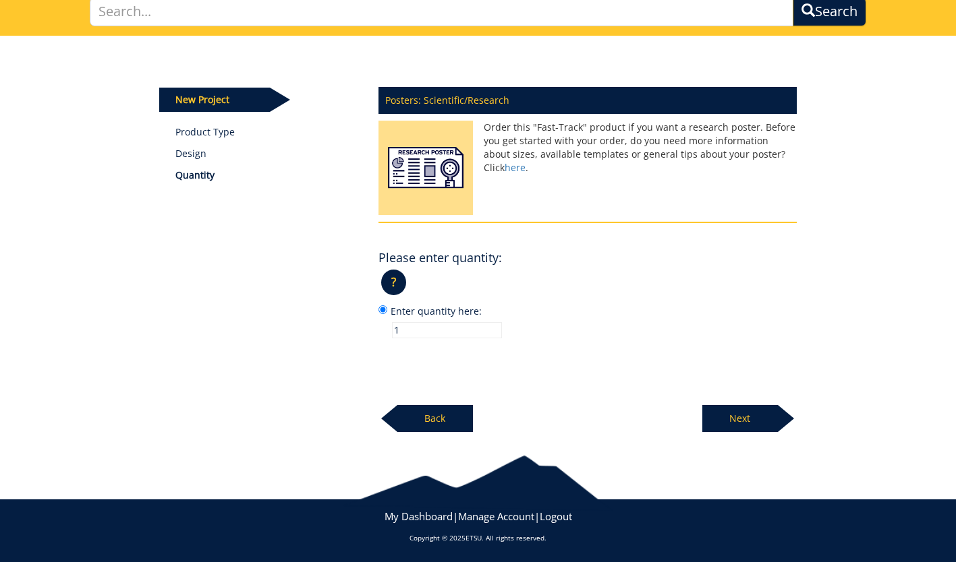
scroll to position [102, 0]
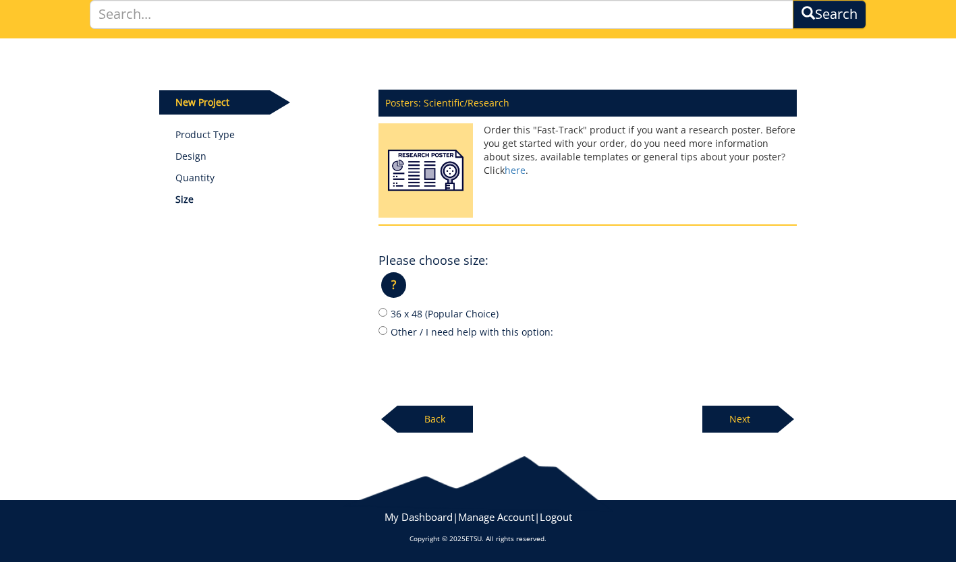
click at [476, 331] on label "Other / I need help with this option:" at bounding box center [587, 331] width 418 height 15
click at [387, 331] on input "Other / I need help with this option:" at bounding box center [382, 330] width 9 height 9
radio input "true"
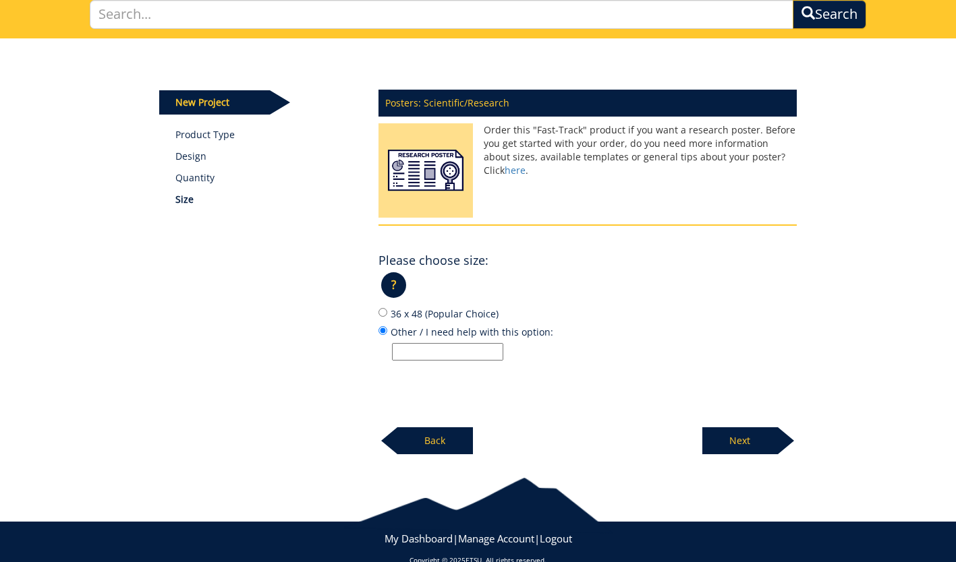
click at [478, 353] on input "Other / I need help with this option:" at bounding box center [447, 352] width 111 height 18
paste input "60 inches wide by 36 inches high"
type input "60 inches wide by 36 inches high"
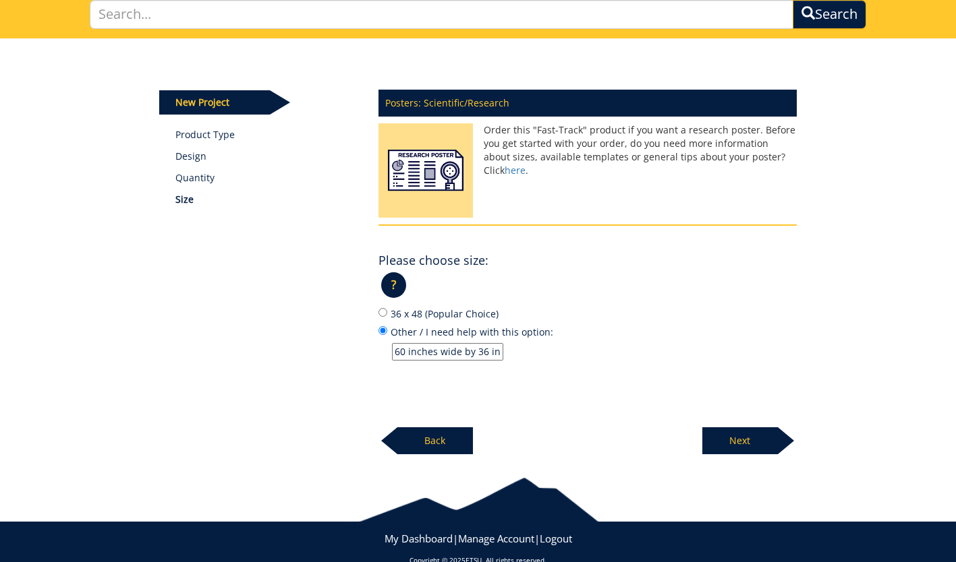
click at [699, 424] on div "Posters: Scientific/Research Order this "Fast-Track" product if you want a rese…" at bounding box center [587, 269] width 438 height 374
click at [722, 438] on p "Next" at bounding box center [740, 441] width 76 height 27
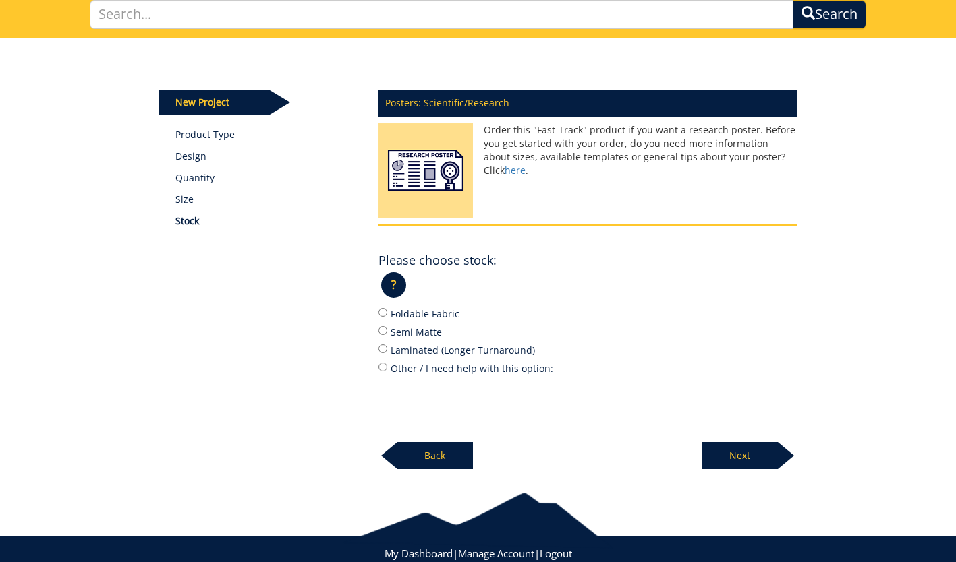
click at [405, 307] on label "Foldable Fabric" at bounding box center [587, 313] width 418 height 15
click at [387, 308] on input "Foldable Fabric" at bounding box center [382, 312] width 9 height 9
radio input "true"
click at [736, 456] on p "Next" at bounding box center [740, 455] width 76 height 27
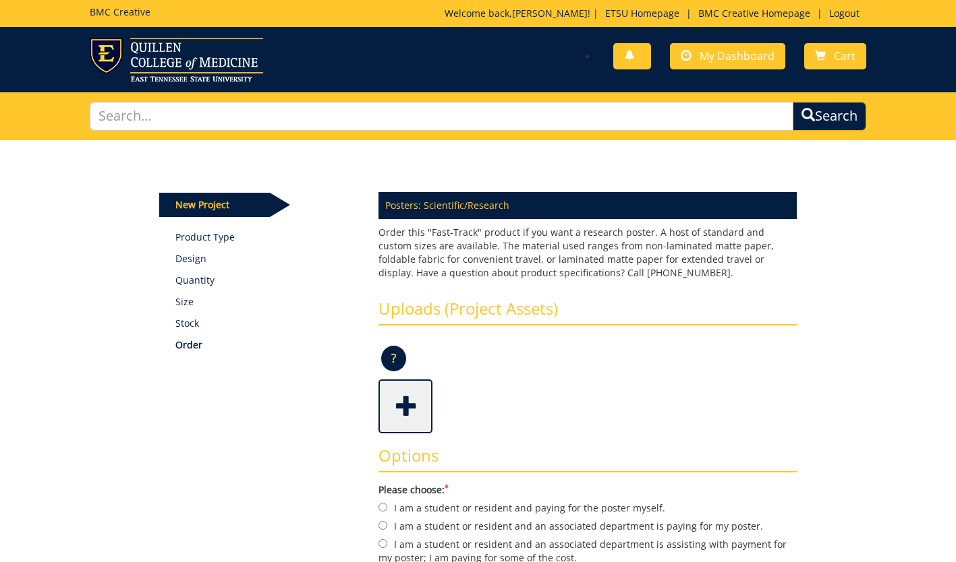
click at [399, 397] on span at bounding box center [407, 405] width 54 height 47
click at [401, 408] on span at bounding box center [407, 405] width 54 height 47
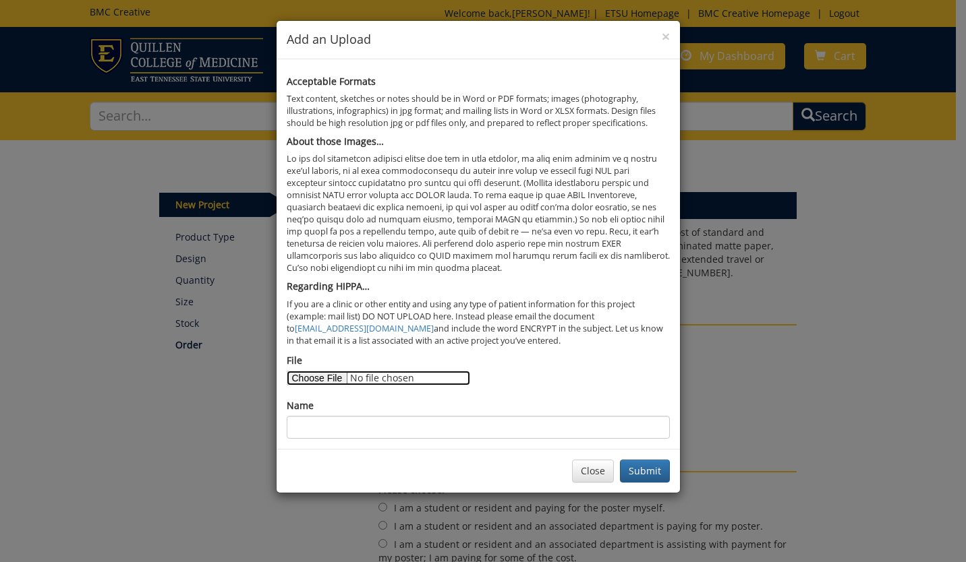
click at [314, 374] on input "File" at bounding box center [378, 378] width 183 height 15
type input "C:\fakepath\Cliff's Quillen symposium poster FINAL FOR PRINT 9-29-25.pdf"
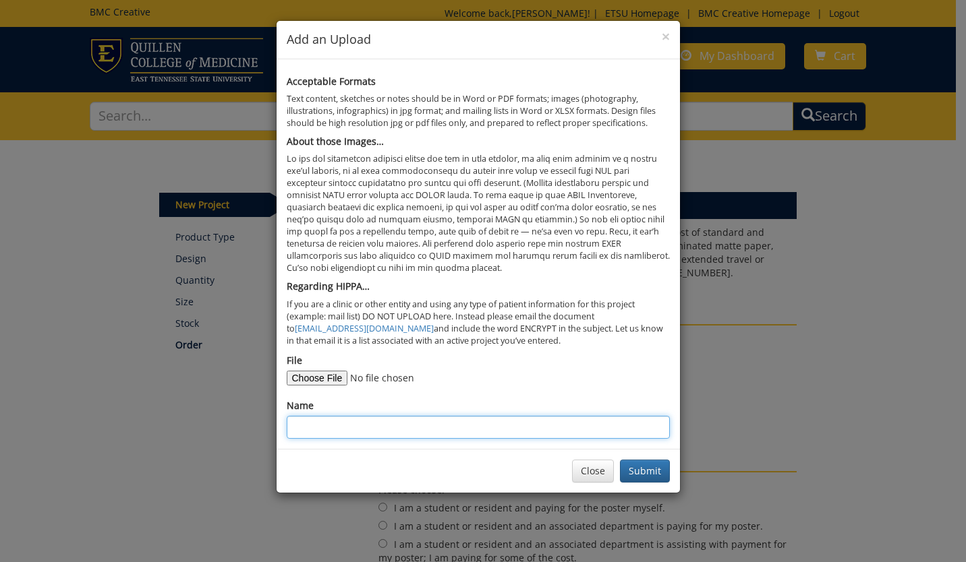
click at [359, 423] on input "Name" at bounding box center [478, 427] width 383 height 23
type input "Clifford Jones SSARI"
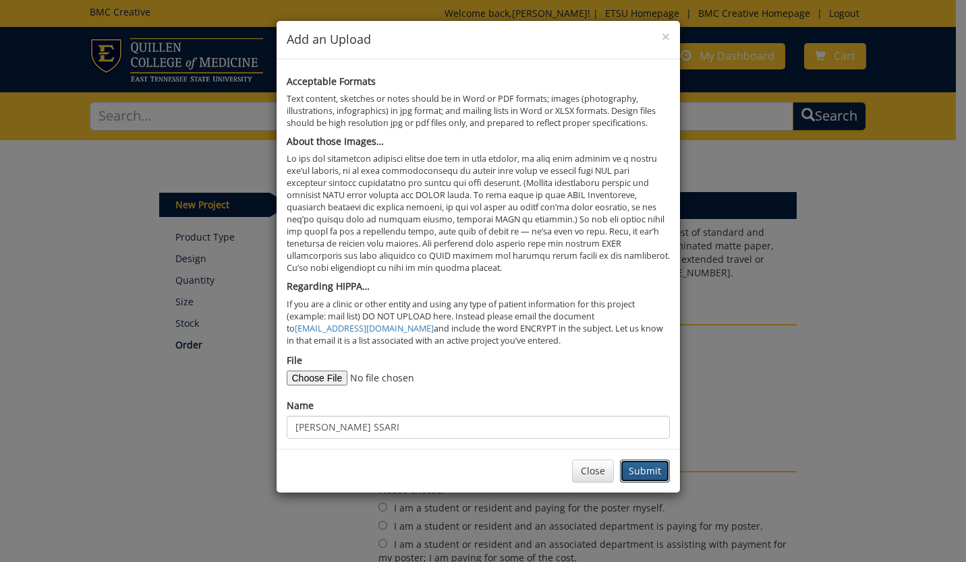
click at [635, 470] on button "Submit" at bounding box center [645, 471] width 50 height 23
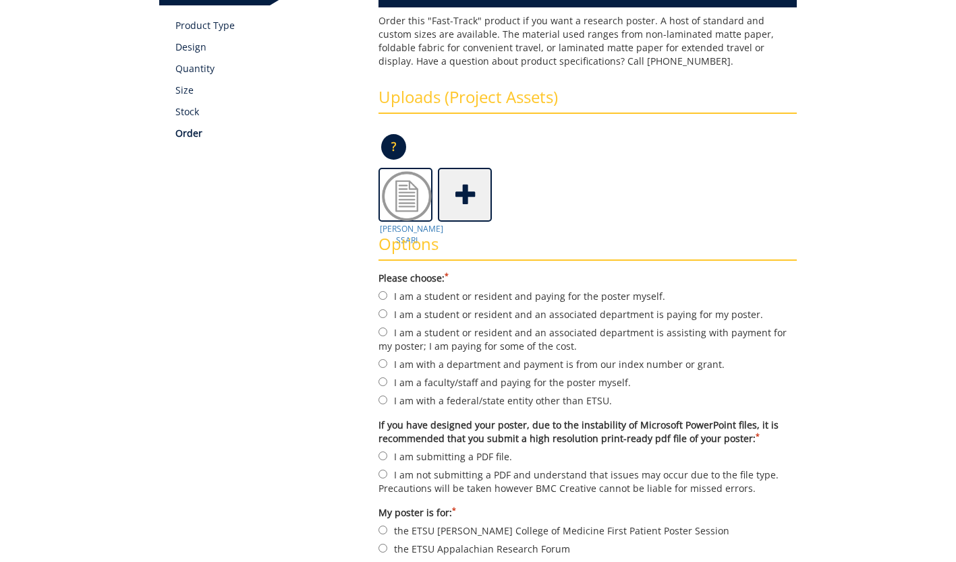
scroll to position [213, 0]
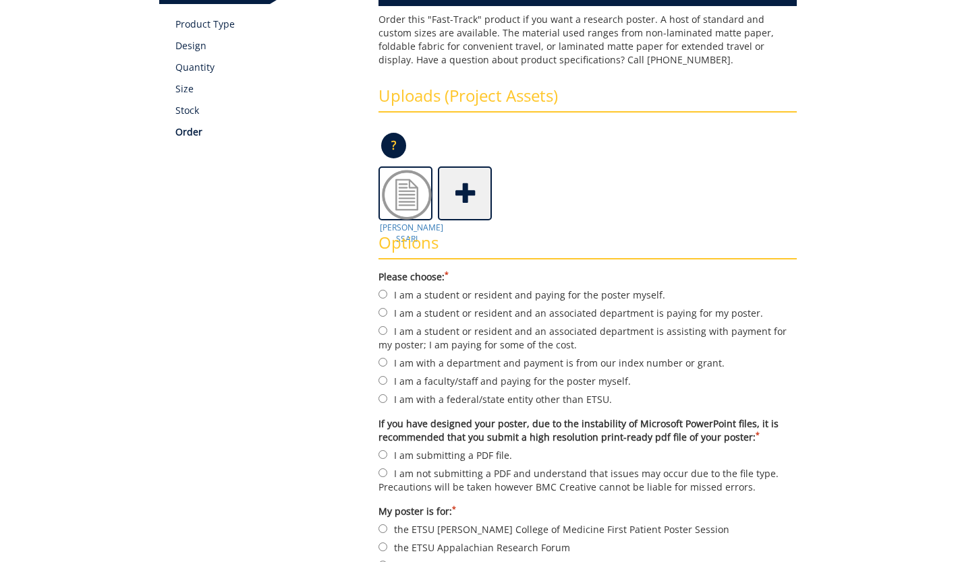
click at [447, 363] on label "I am with a department and payment is from our index number or grant." at bounding box center [587, 362] width 418 height 15
click at [387, 363] on input "I am with a department and payment is from our index number or grant." at bounding box center [382, 362] width 9 height 9
radio input "true"
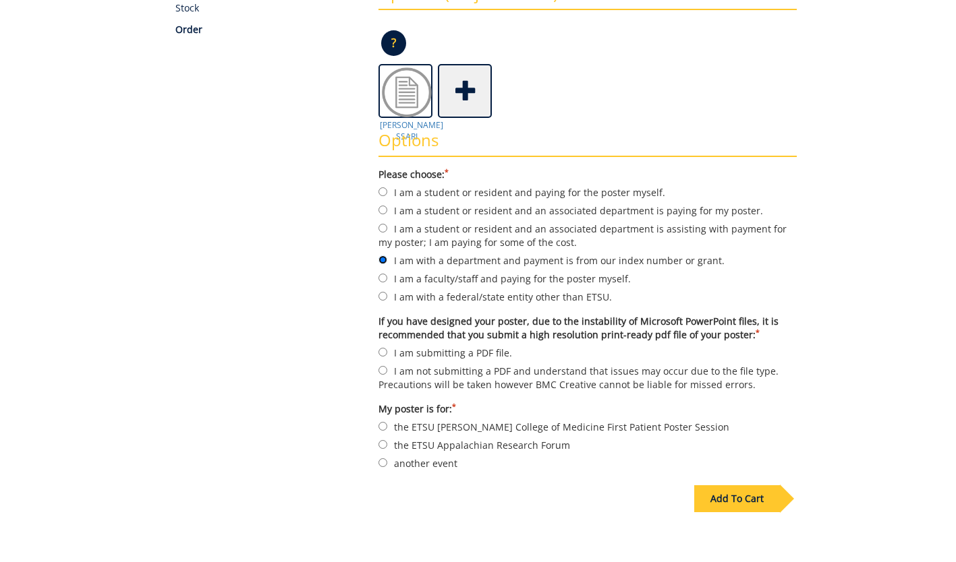
scroll to position [342, 0]
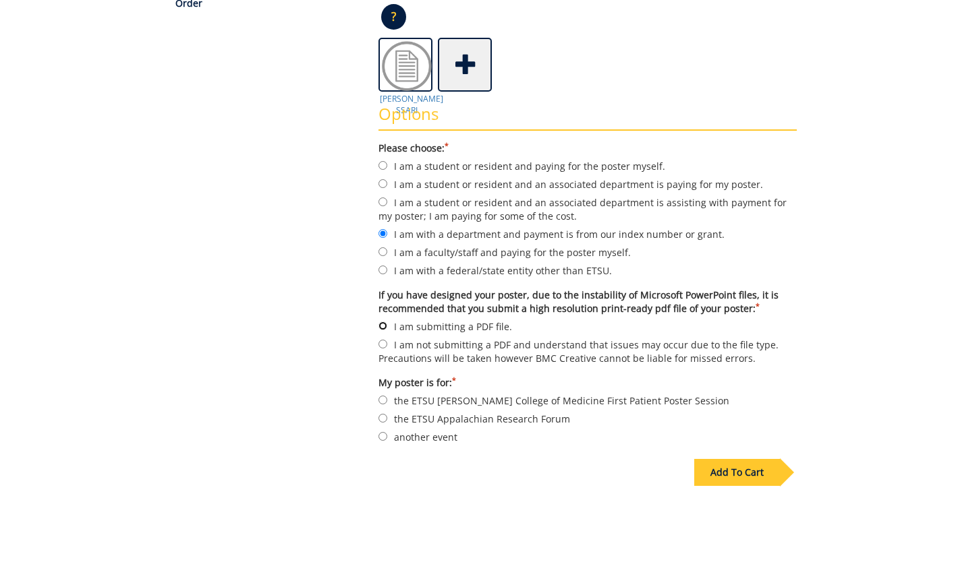
click at [382, 325] on input "I am submitting a PDF file." at bounding box center [382, 326] width 9 height 9
radio input "true"
click at [412, 435] on label "another event" at bounding box center [587, 437] width 418 height 15
click at [387, 435] on input "another event" at bounding box center [382, 436] width 9 height 9
radio input "true"
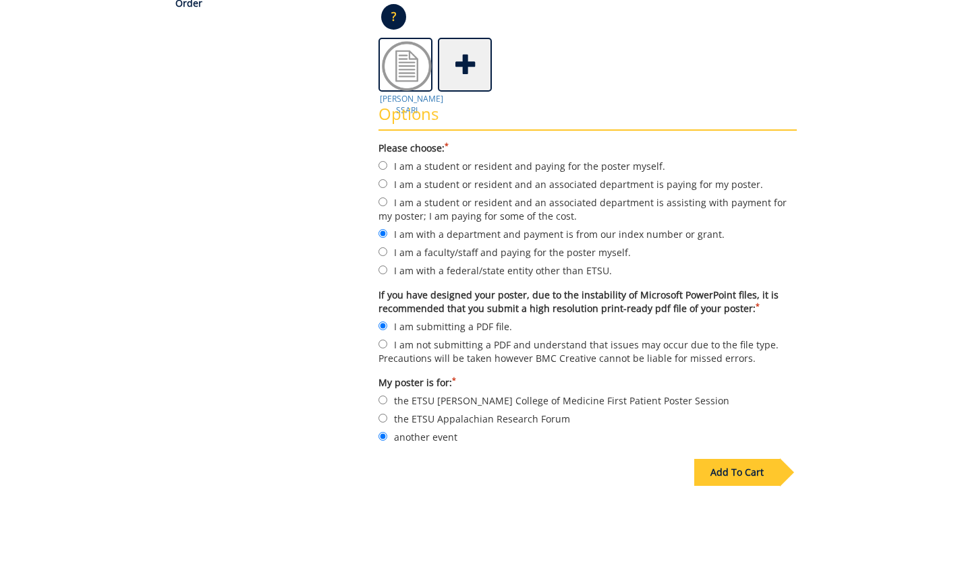
click at [731, 471] on div "Add To Cart" at bounding box center [737, 472] width 86 height 27
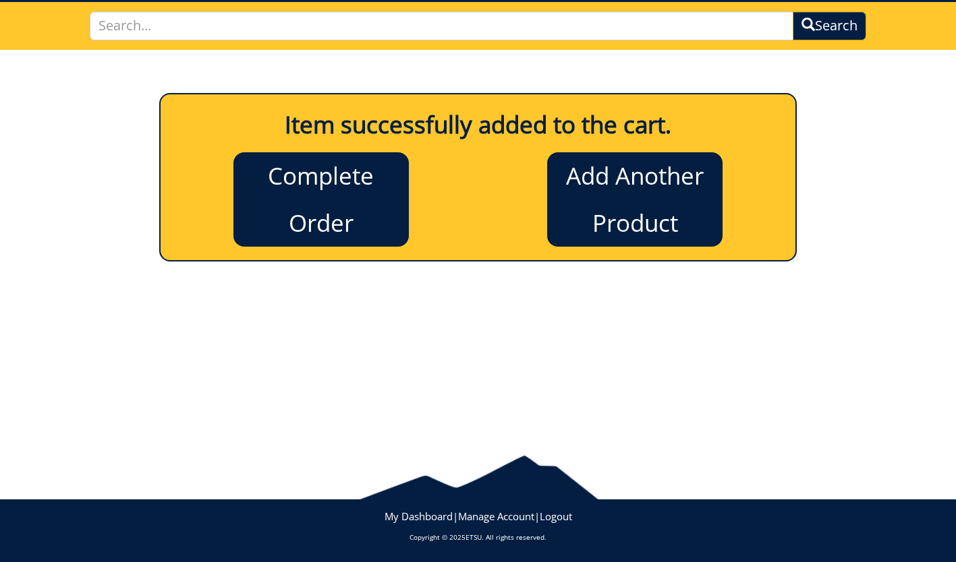
scroll to position [90, 0]
click at [355, 185] on link "Complete Order" at bounding box center [320, 199] width 175 height 94
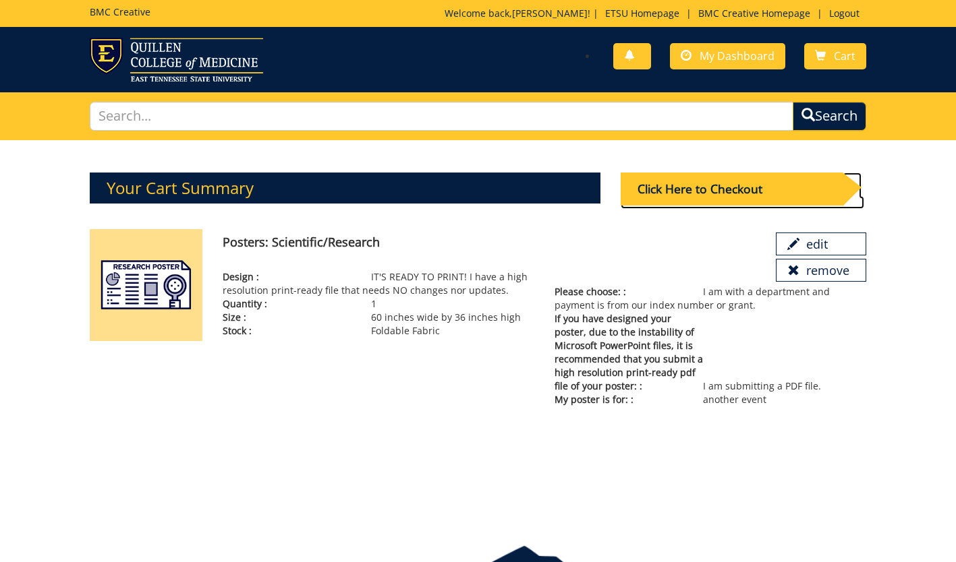
click at [715, 198] on div "Click Here to Checkout" at bounding box center [731, 189] width 222 height 33
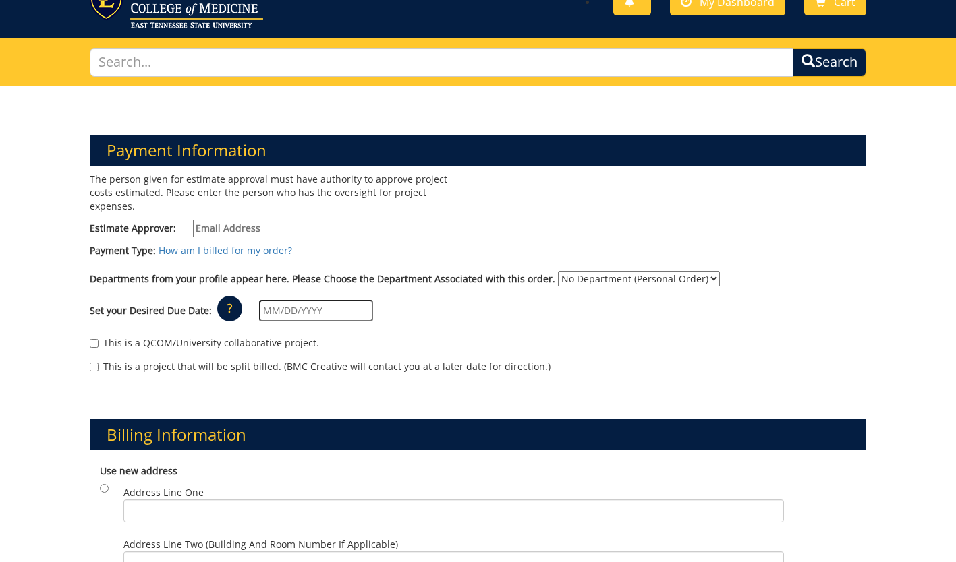
scroll to position [55, 0]
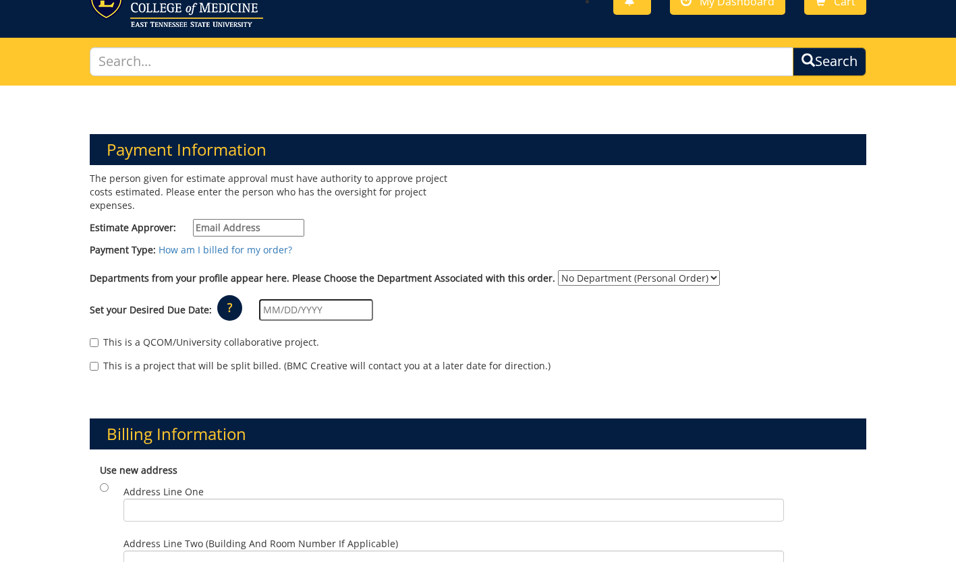
click at [320, 243] on div "Payment Type: How am I billed for my order?" at bounding box center [478, 253] width 796 height 20
drag, startPoint x: 154, startPoint y: 237, endPoint x: 144, endPoint y: 238, distance: 9.5
click at [144, 243] on label "Payment Type:" at bounding box center [123, 249] width 66 height 13
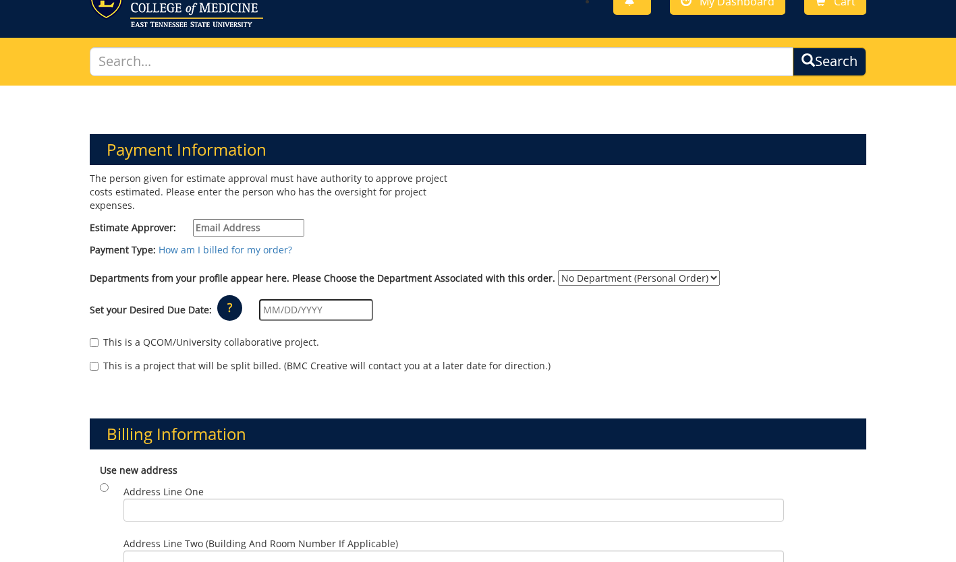
click at [146, 303] on label "Set your Desired Due Date:" at bounding box center [151, 309] width 122 height 13
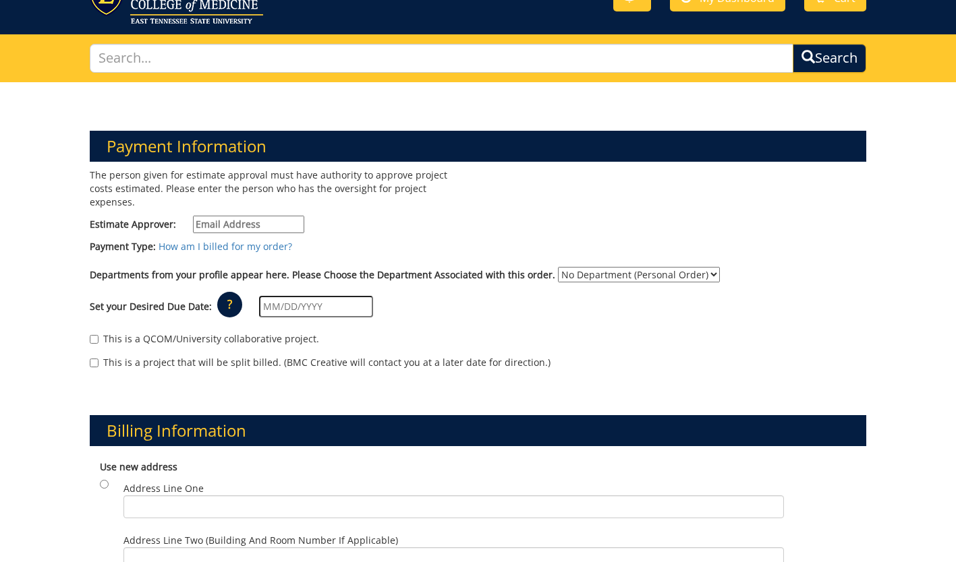
scroll to position [0, 0]
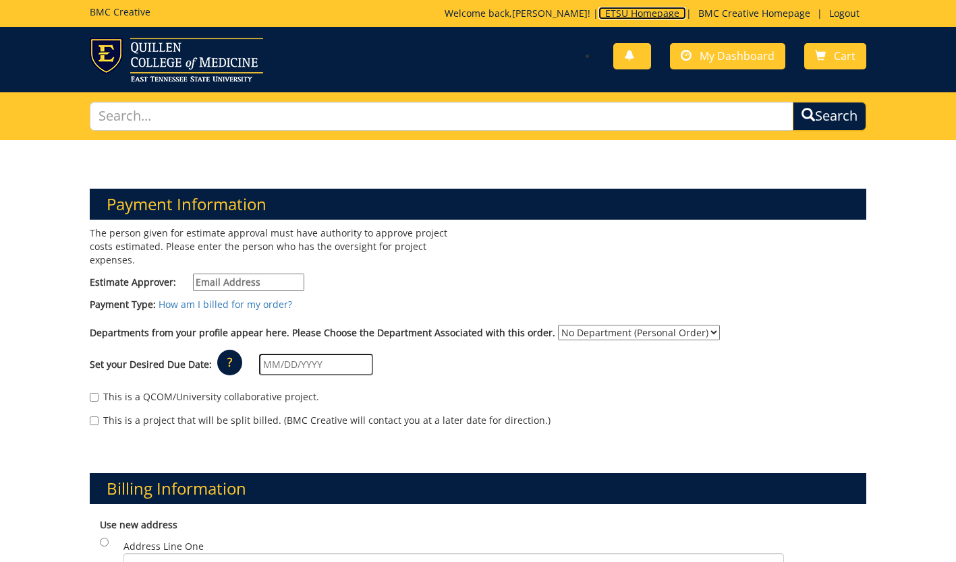
click at [618, 10] on link "ETSU Homepage" at bounding box center [642, 13] width 88 height 13
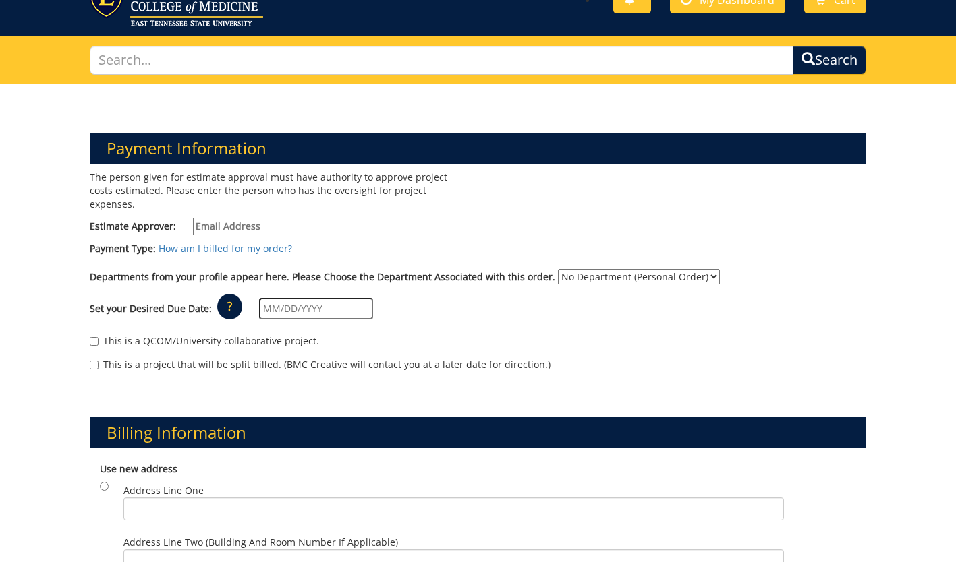
scroll to position [57, 0]
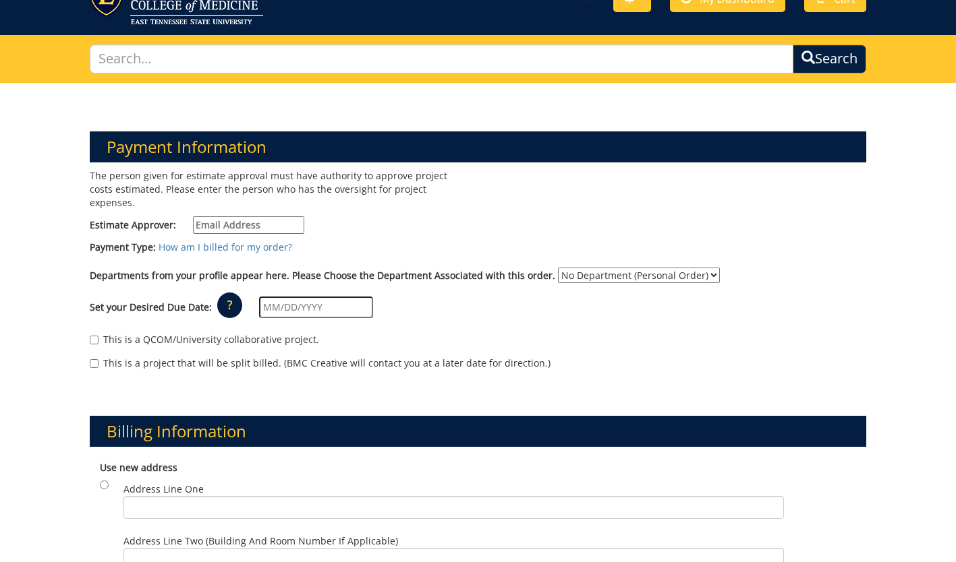
click at [274, 195] on p "The person given for estimate approval must have authority to approve project c…" at bounding box center [279, 189] width 378 height 40
click at [270, 216] on input "Estimate Approver:" at bounding box center [248, 225] width 111 height 18
paste input "[EMAIL_ADDRESS][DOMAIN_NAME]"
type input "[EMAIL_ADDRESS][DOMAIN_NAME]"
click at [558, 268] on select "No Department (Personal Order) Biomedical Sciences" at bounding box center [639, 276] width 162 height 16
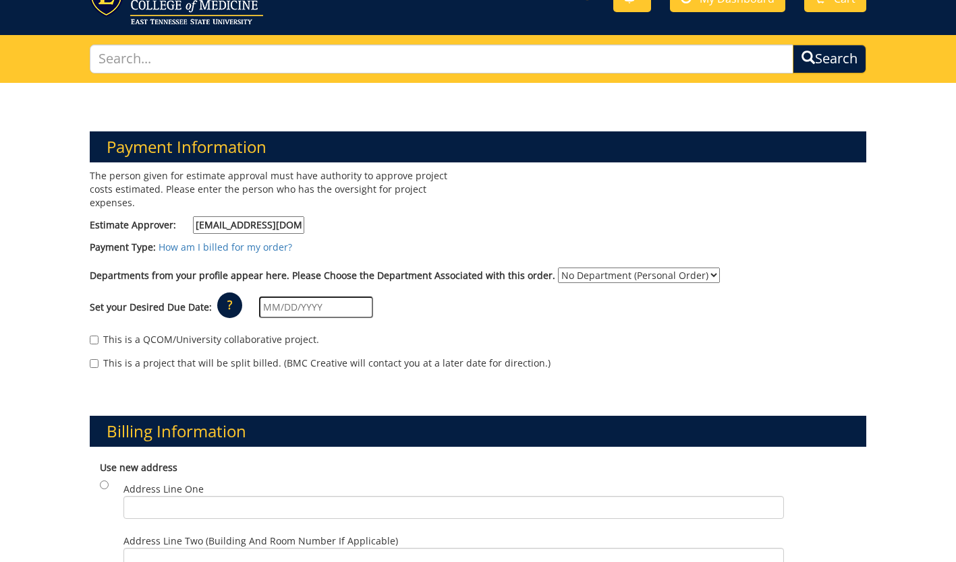
select select "26"
click at [558, 268] on select "No Department (Personal Order) Biomedical Sciences" at bounding box center [639, 276] width 162 height 16
click at [225, 293] on p "?" at bounding box center [229, 306] width 25 height 26
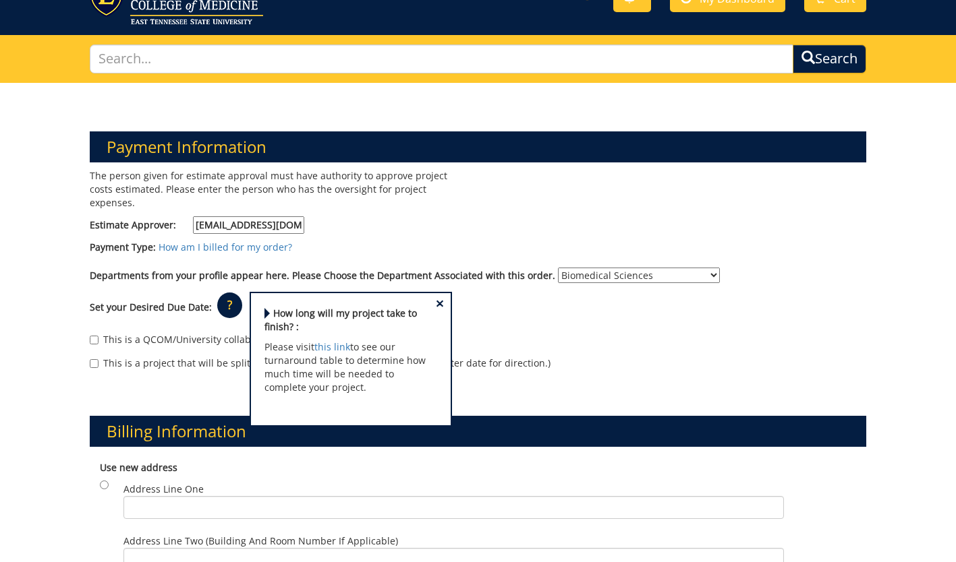
click at [227, 294] on p "?" at bounding box center [229, 306] width 25 height 26
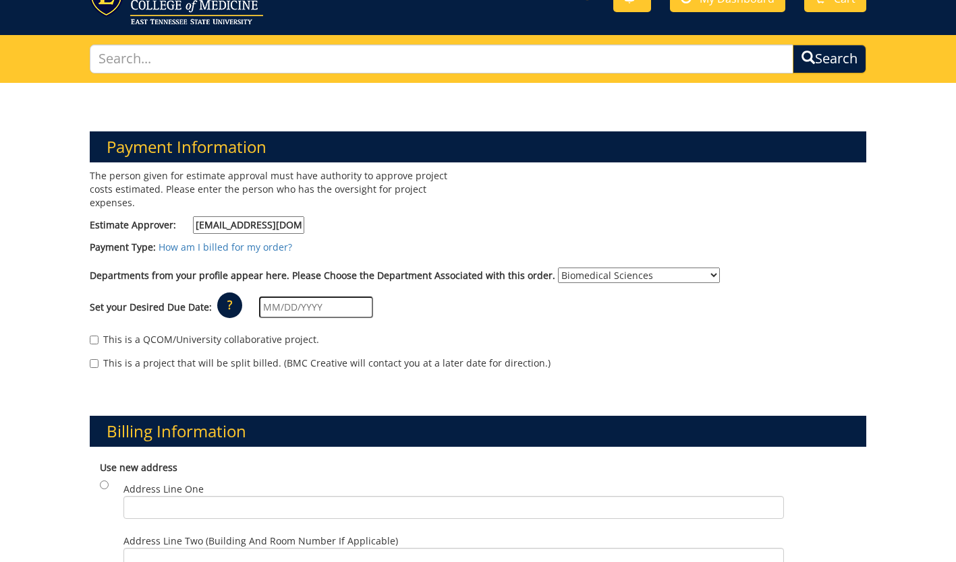
click at [276, 297] on input "text" at bounding box center [316, 308] width 114 height 22
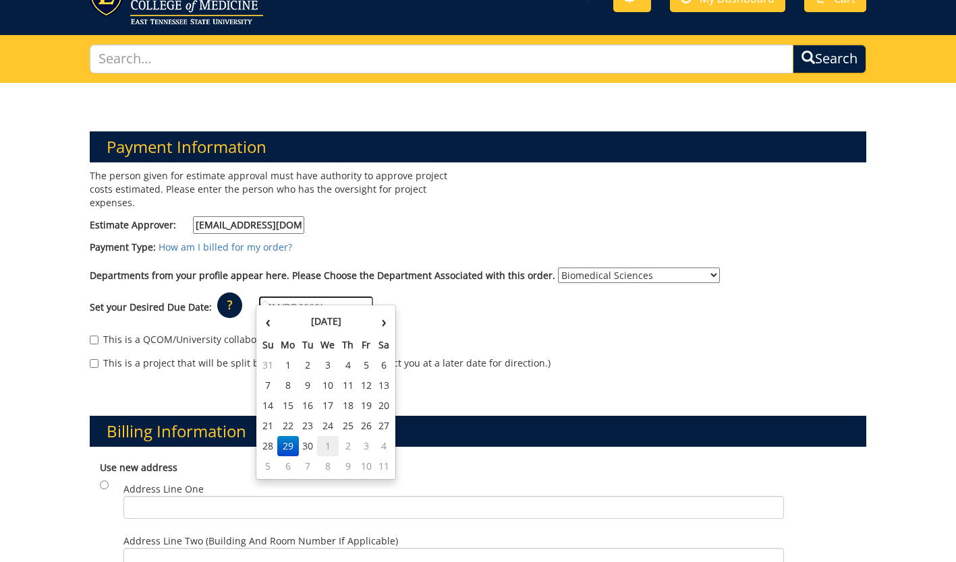
click at [330, 444] on td "1" at bounding box center [328, 446] width 22 height 20
type input "[DATE]"
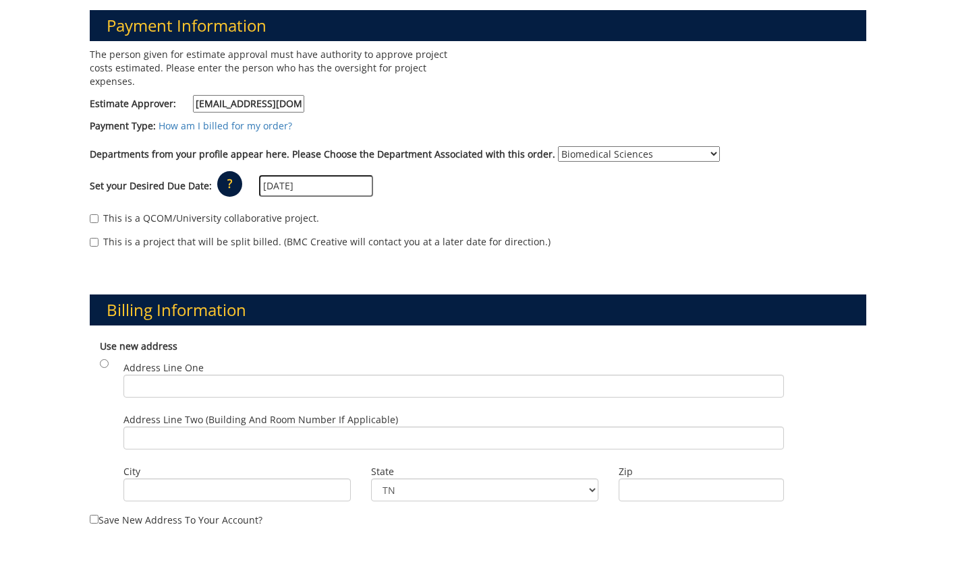
scroll to position [180, 0]
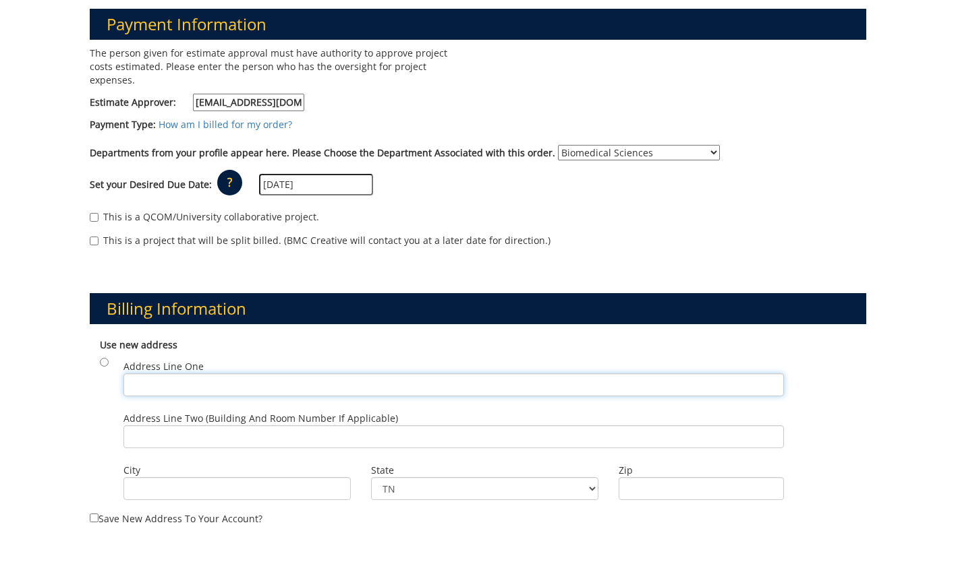
click at [234, 374] on input "Address Line One" at bounding box center [453, 385] width 660 height 23
paste input "“[STREET_ADDRESS]"
click at [135, 374] on input "“[STREET_ADDRESS]" at bounding box center [453, 385] width 660 height 23
drag, startPoint x: 194, startPoint y: 372, endPoint x: 279, endPoint y: 372, distance: 85.0
click at [279, 374] on input "[STREET_ADDRESS]" at bounding box center [453, 385] width 660 height 23
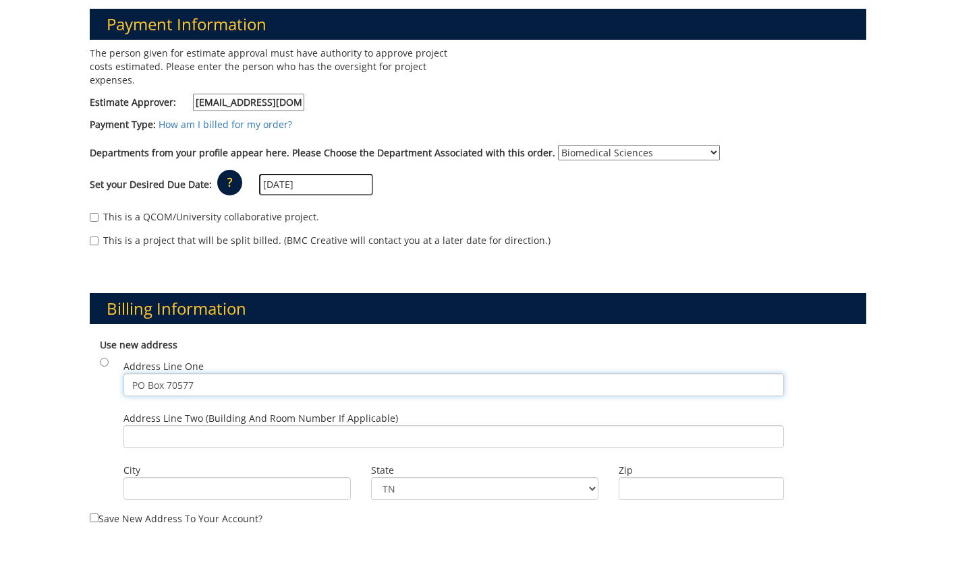
type input "PO Box 70577"
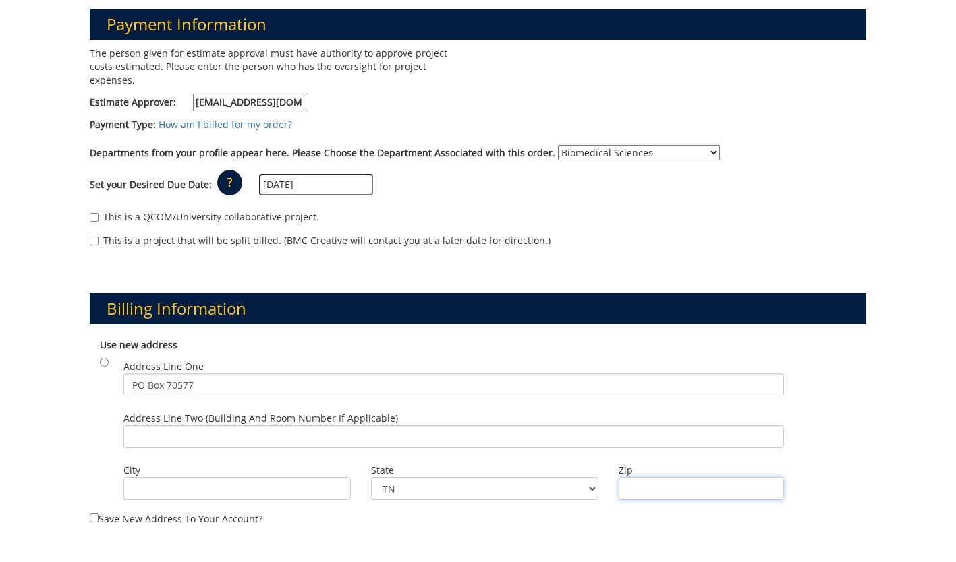
click at [633, 477] on input "Zip" at bounding box center [700, 488] width 165 height 23
paste input "37614"
type input "37614"
click at [295, 477] on input "City" at bounding box center [236, 488] width 227 height 23
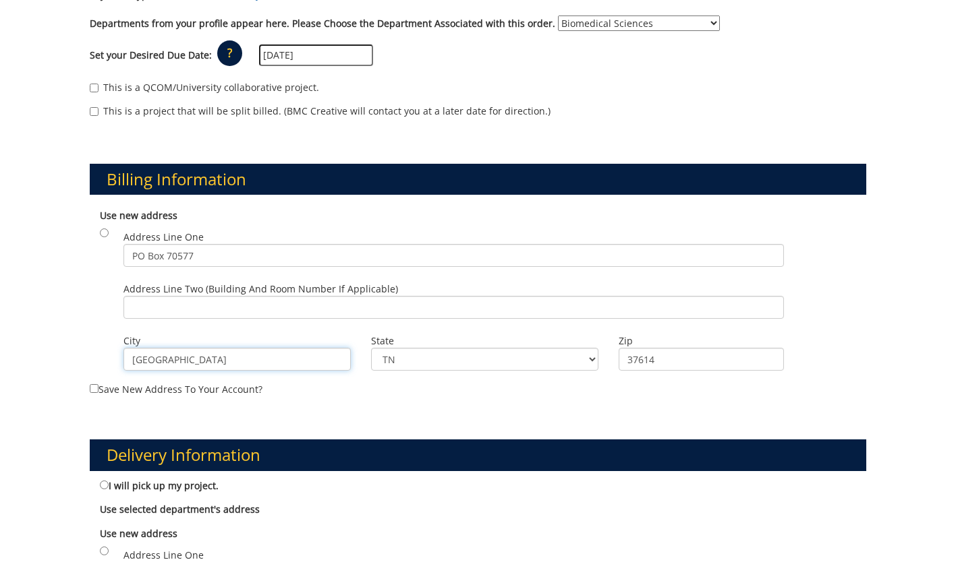
scroll to position [310, 0]
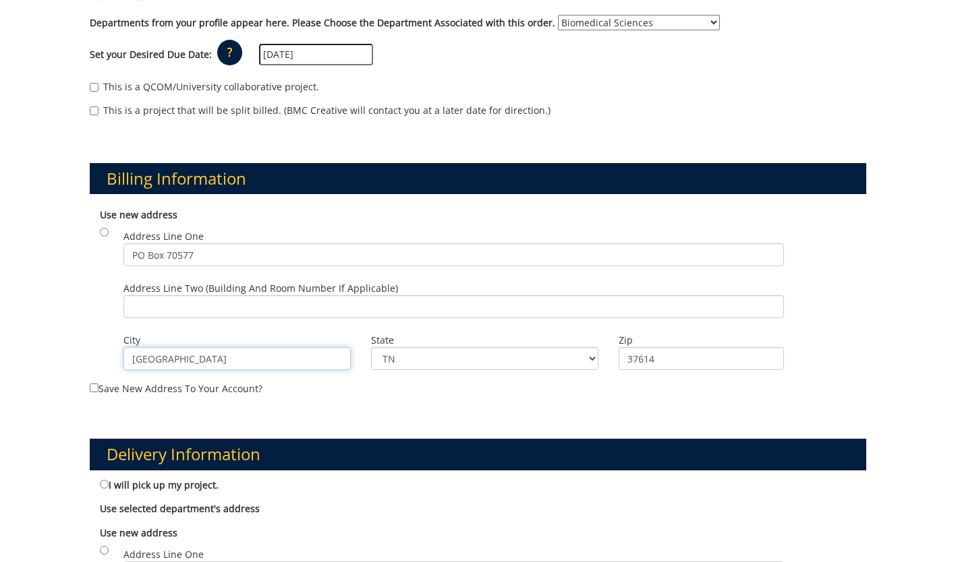
type input "[GEOGRAPHIC_DATA]"
click at [104, 228] on input "radio" at bounding box center [104, 232] width 9 height 9
radio input "true"
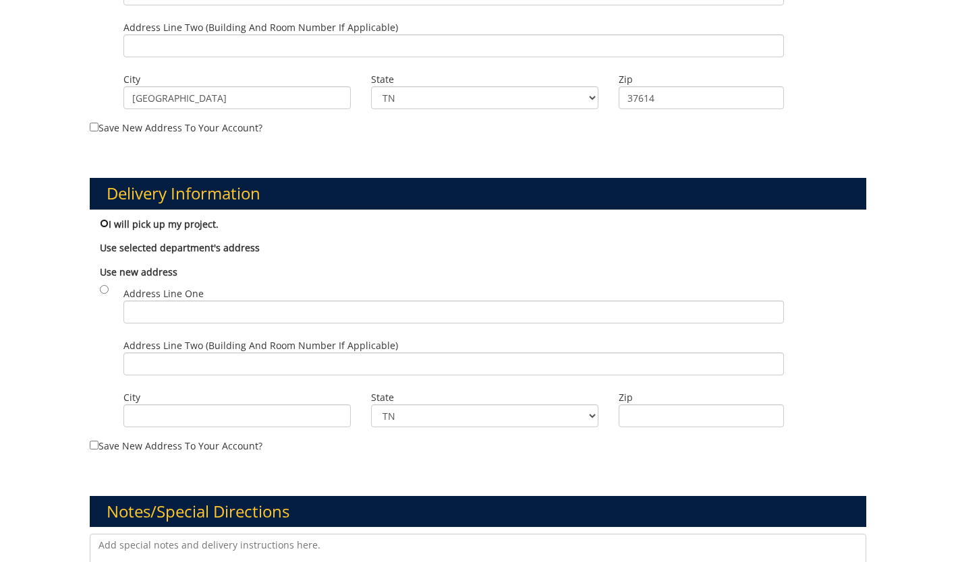
click at [103, 219] on input "I will pick up my project." at bounding box center [104, 223] width 9 height 9
radio input "true"
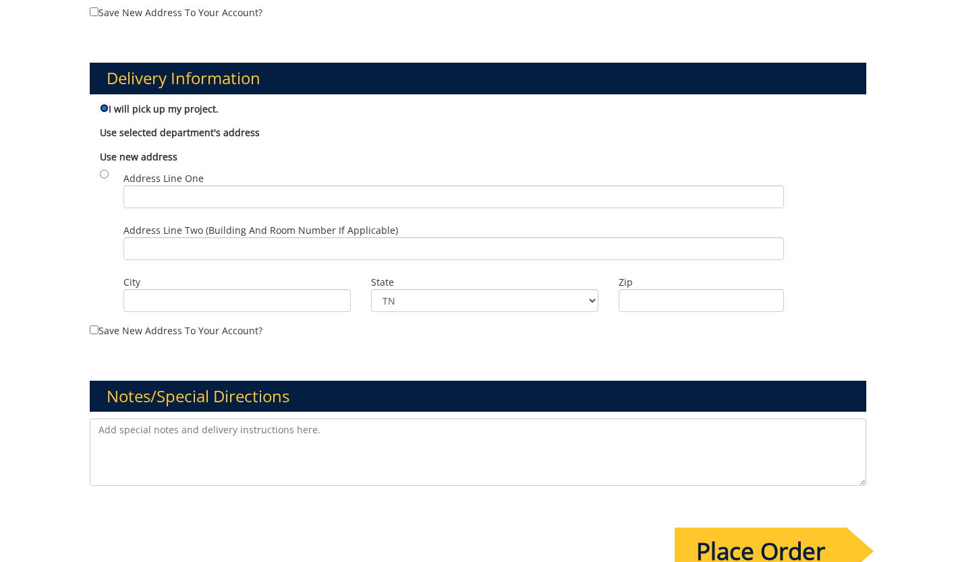
scroll to position [687, 0]
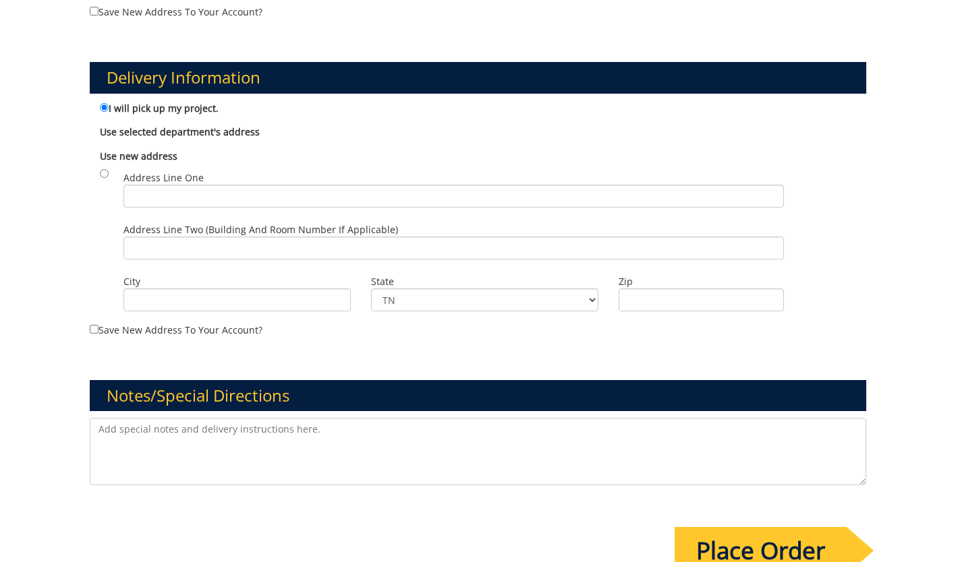
click at [304, 460] on textarea at bounding box center [478, 451] width 776 height 67
paste textarea "bill to index/grant number..” and input this GL string: 20-61000-100000-100-acc…"
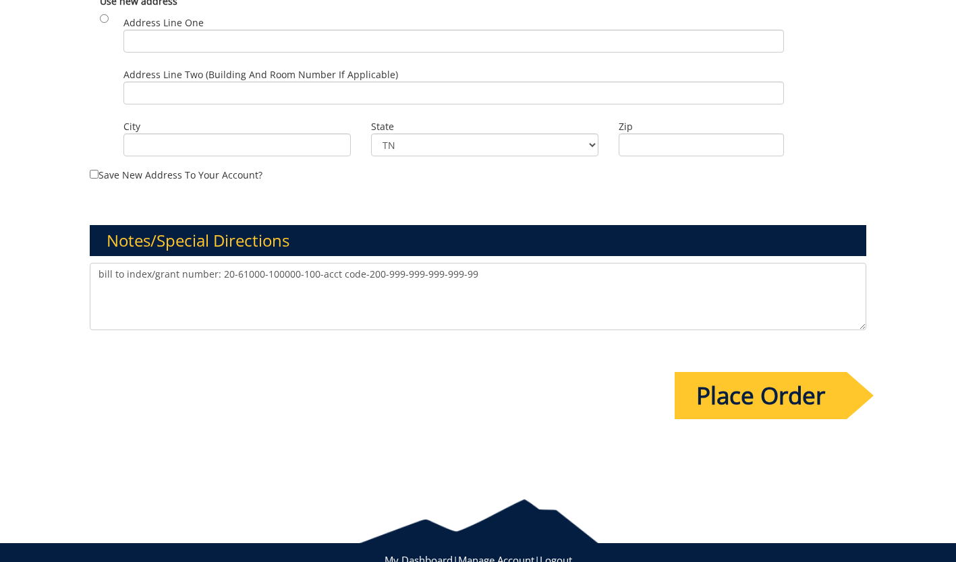
scroll to position [871, 0]
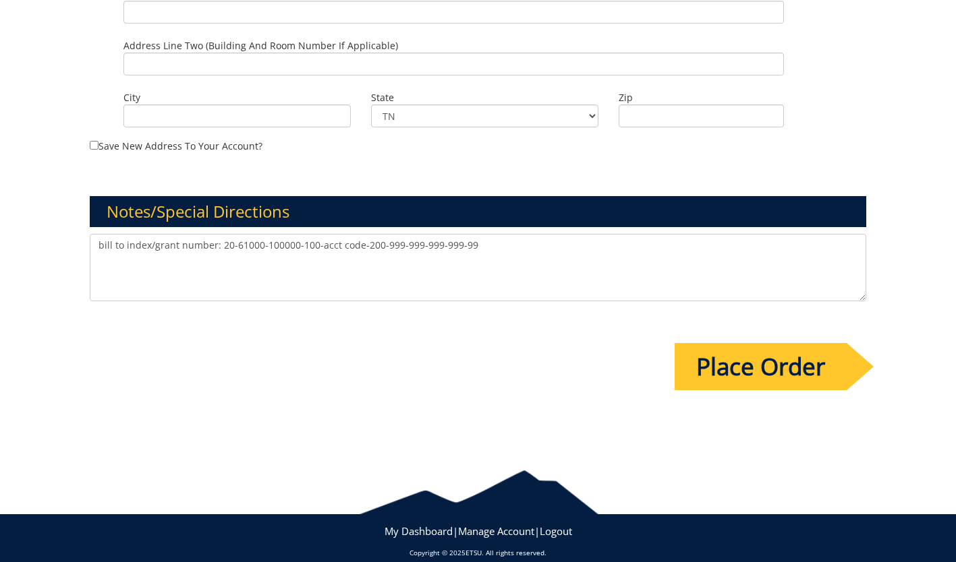
type textarea "bill to index/grant number: 20-61000-100000-100-acct code-200-999-999-999-999-99"
click at [755, 361] on input "Place Order" at bounding box center [760, 366] width 172 height 47
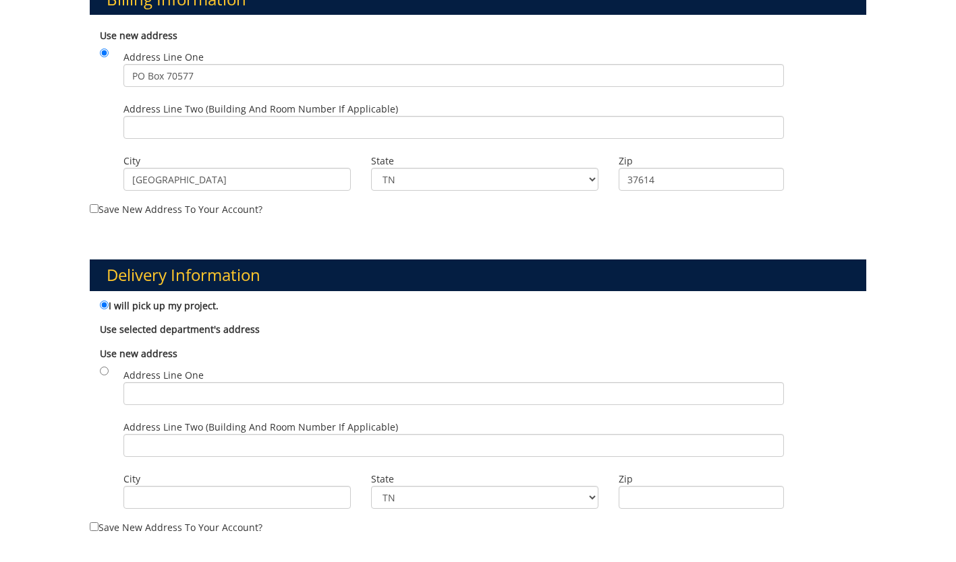
scroll to position [923, 0]
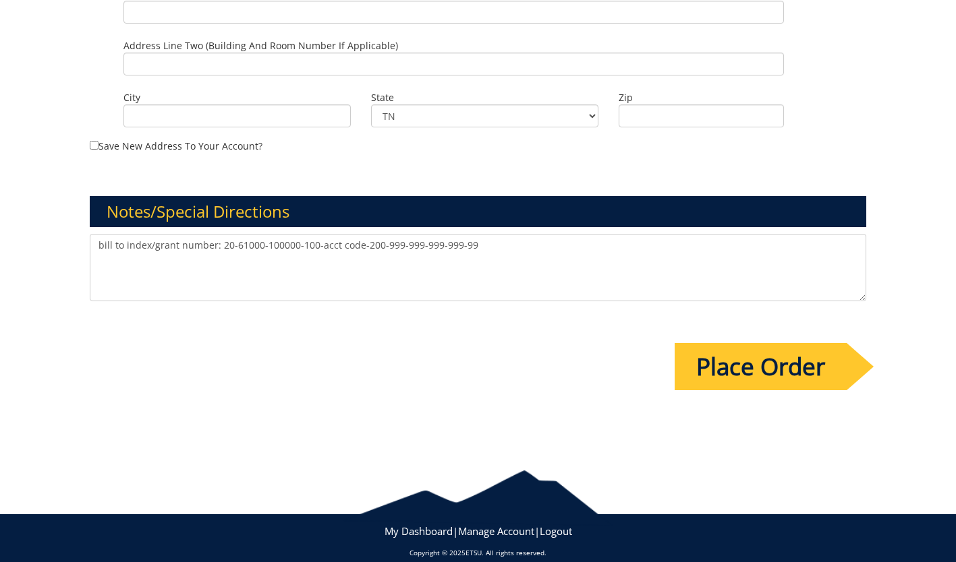
click at [358, 234] on textarea "bill to index/grant number: 20-61000-100000-100-acct code-200-999-999-999-999-99" at bounding box center [478, 267] width 776 height 67
